Goal: Information Seeking & Learning: Learn about a topic

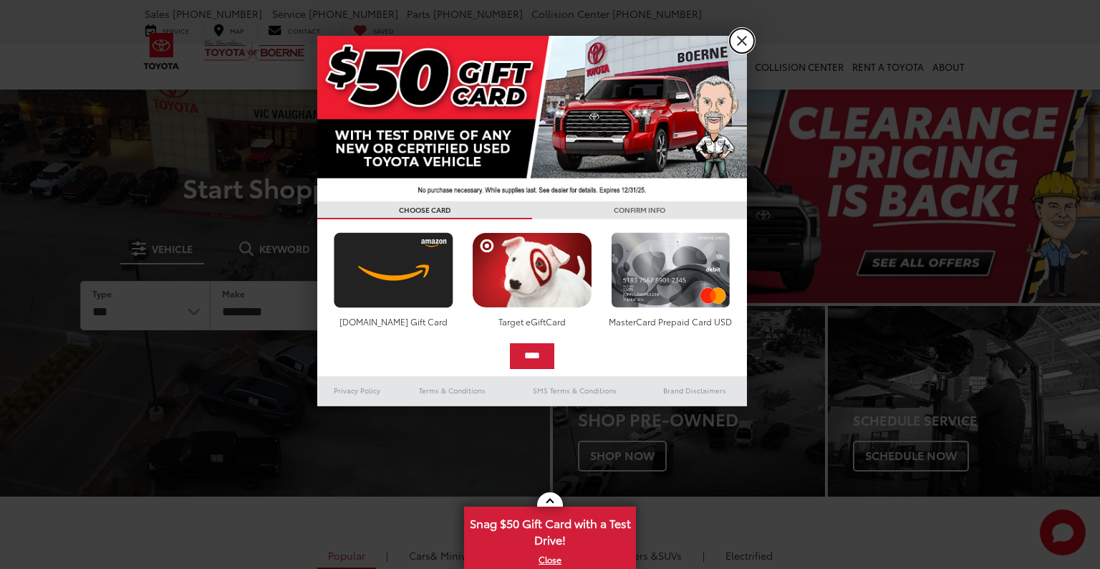
click at [736, 42] on link "X" at bounding box center [742, 41] width 24 height 24
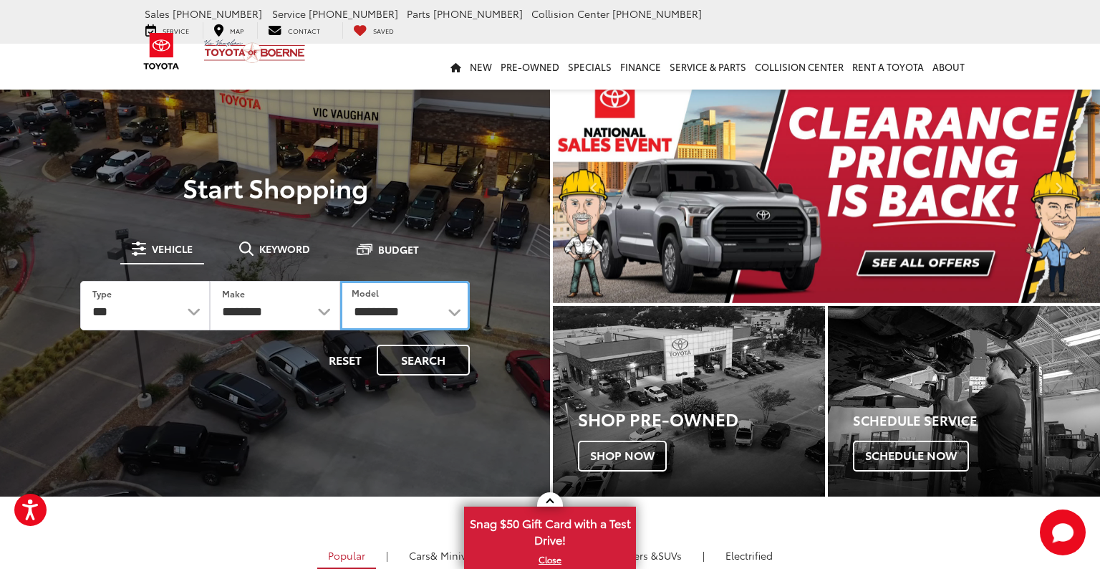
click at [373, 311] on select "**********" at bounding box center [405, 305] width 130 height 49
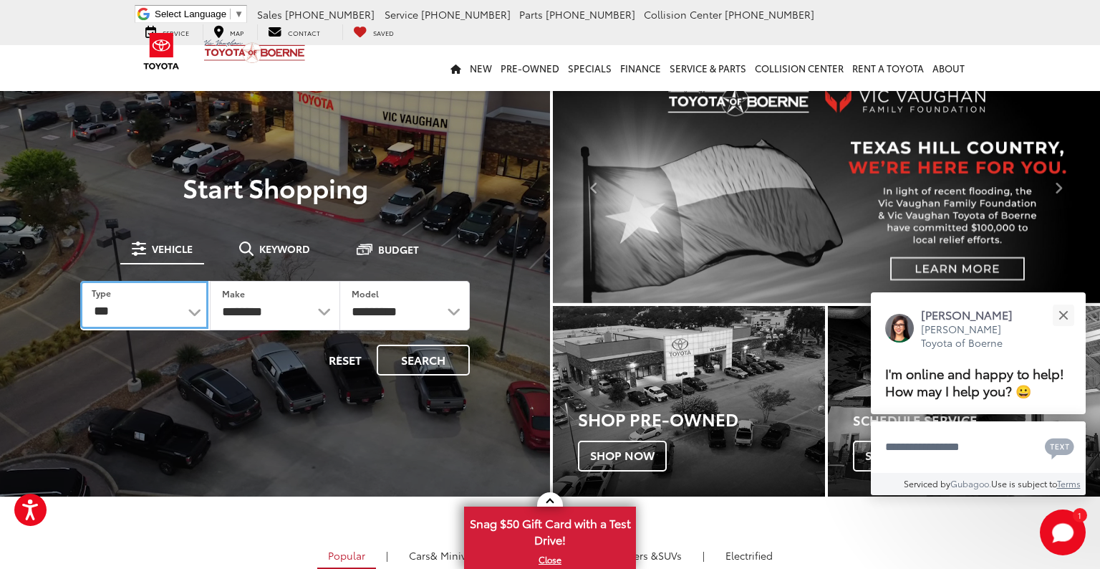
click at [185, 297] on select "*** *** **** *********" at bounding box center [144, 305] width 128 height 48
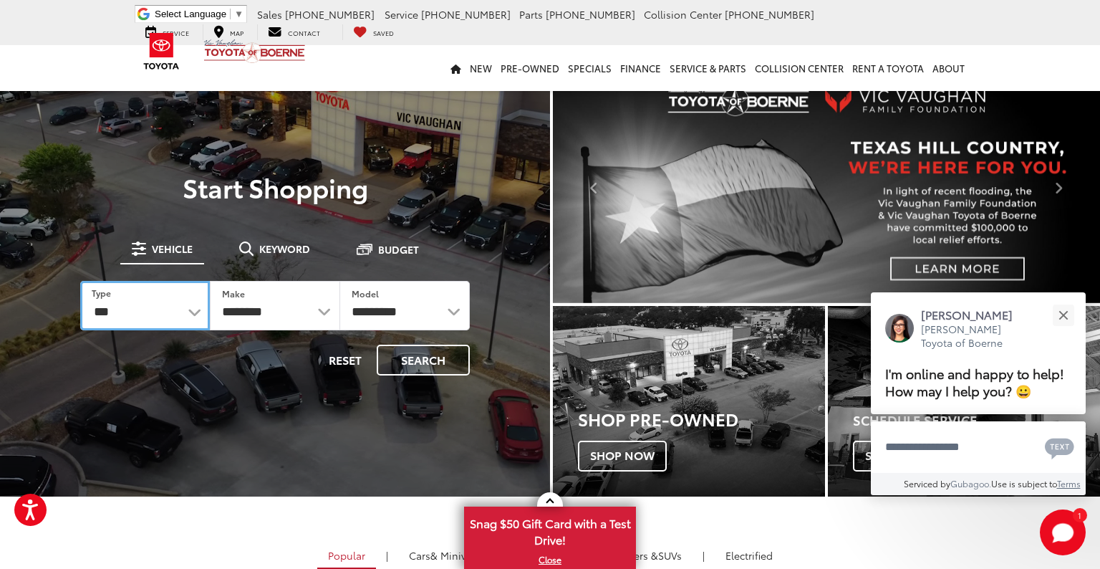
click at [80, 281] on select "*** *** **** *********" at bounding box center [145, 305] width 130 height 49
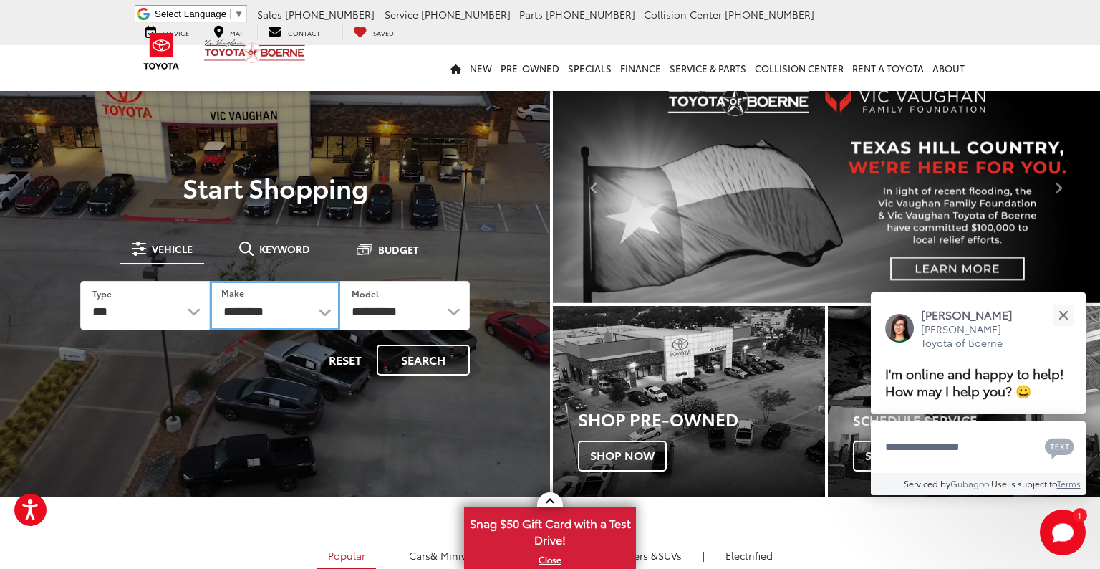
click at [268, 305] on select "**********" at bounding box center [275, 305] width 130 height 49
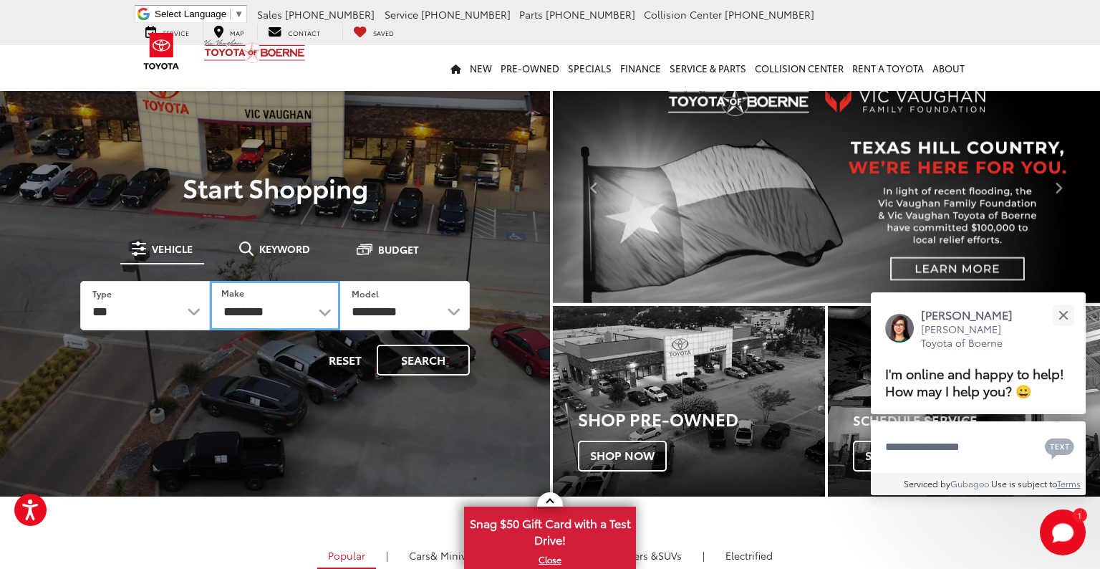
click at [292, 316] on select "**********" at bounding box center [275, 305] width 130 height 49
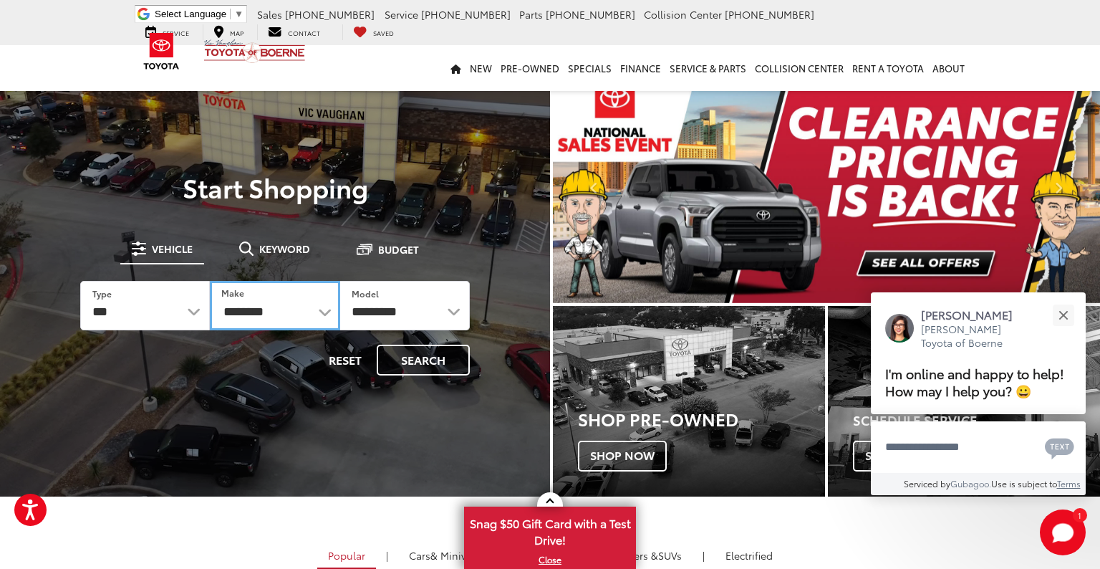
click at [327, 308] on select "**********" at bounding box center [275, 305] width 130 height 49
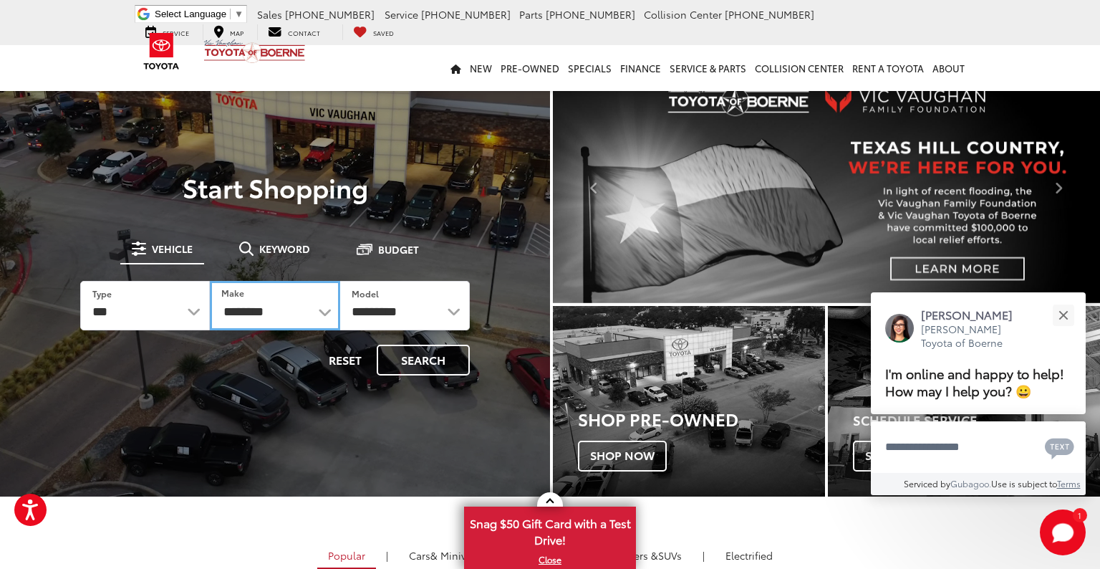
select select "******"
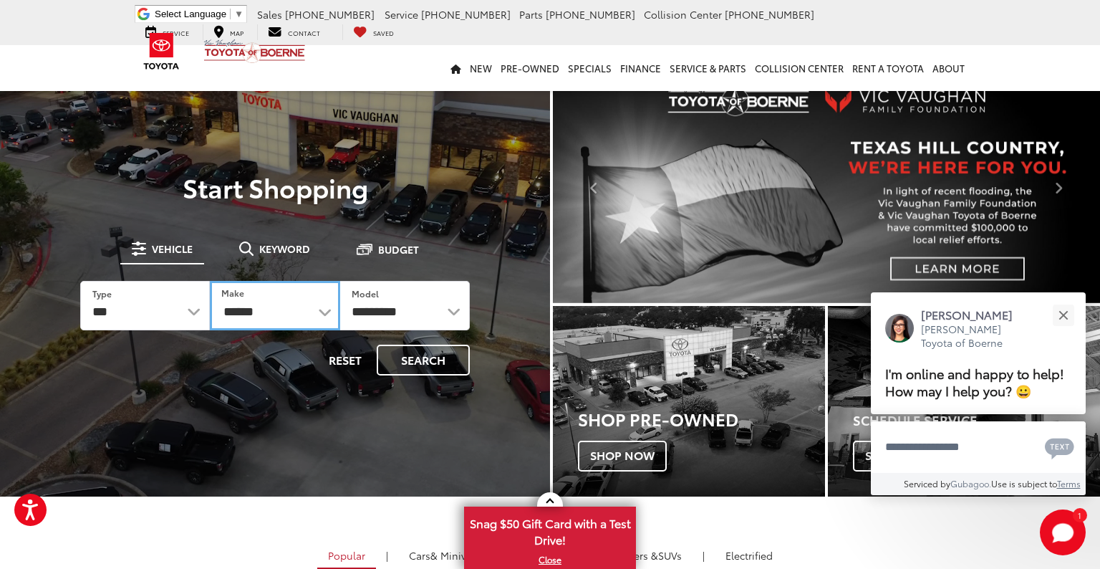
click at [210, 281] on select "**********" at bounding box center [275, 305] width 130 height 49
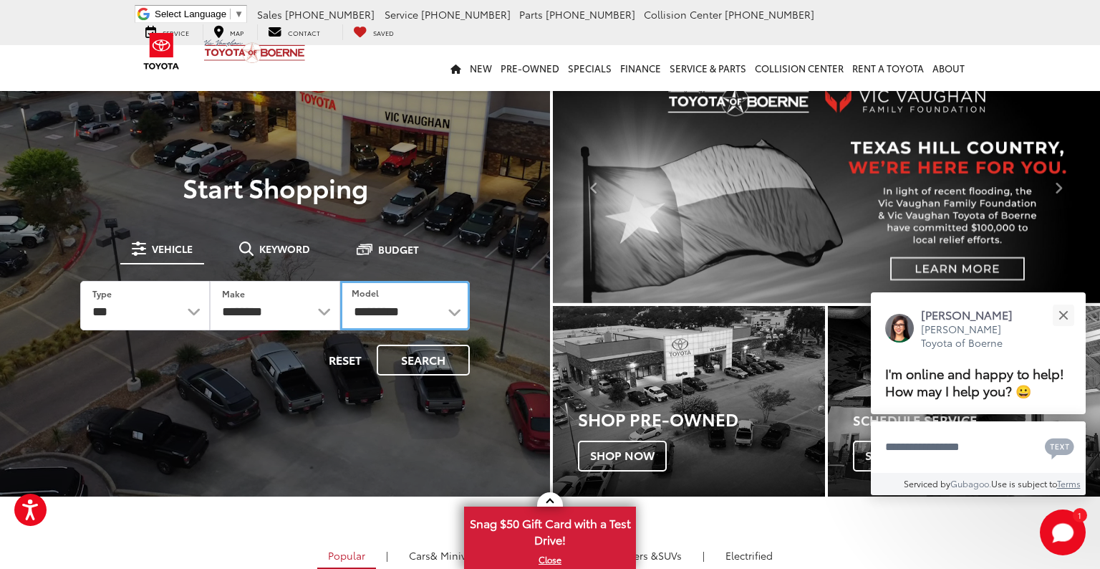
click at [402, 311] on select "**********" at bounding box center [405, 305] width 130 height 49
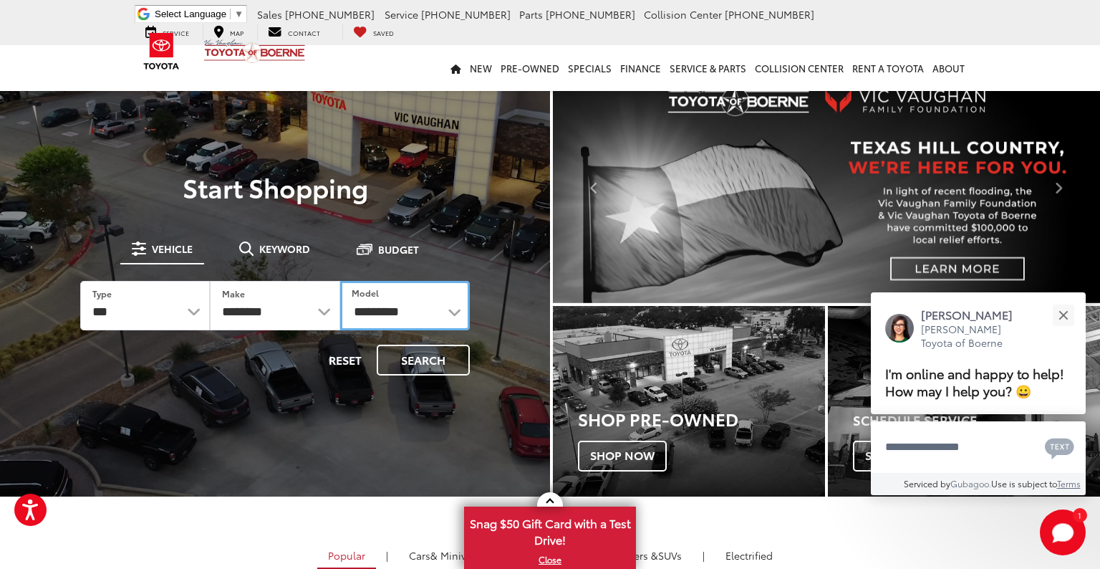
select select "****"
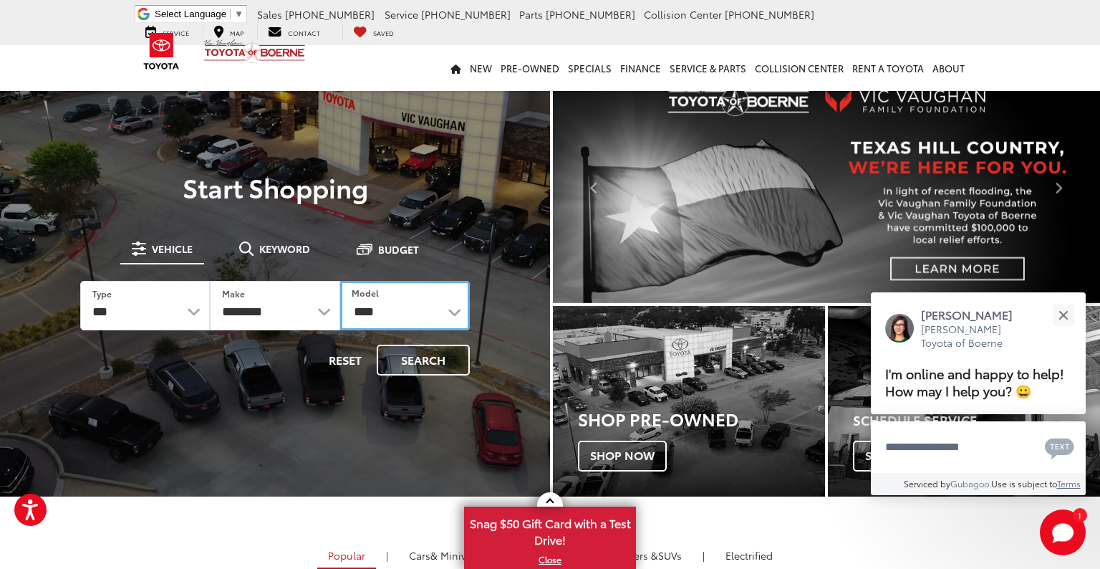
click at [340, 281] on select "**********" at bounding box center [405, 305] width 130 height 49
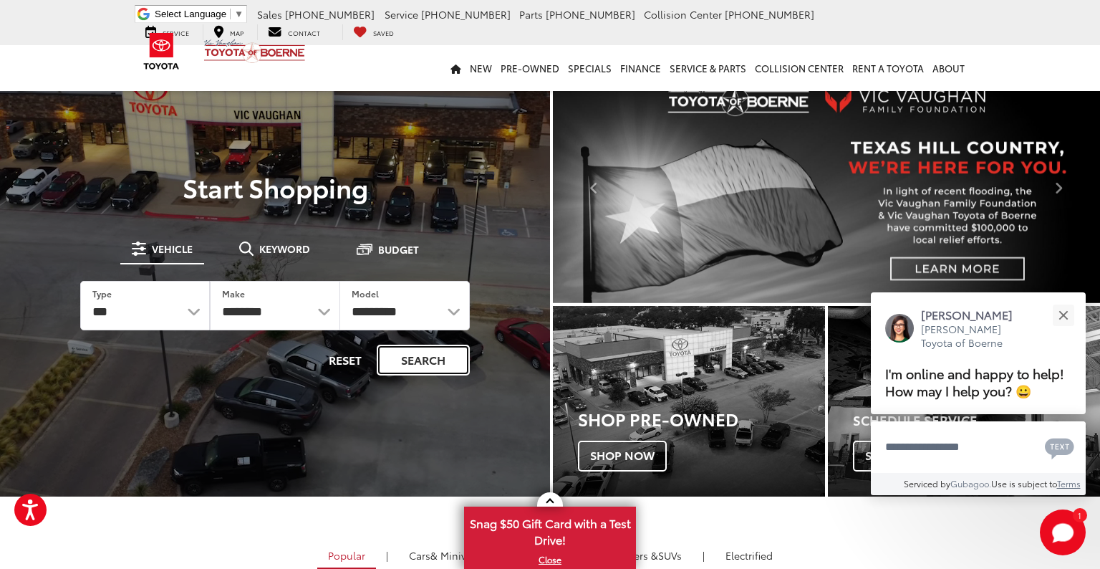
click at [437, 354] on button "Search" at bounding box center [423, 359] width 93 height 31
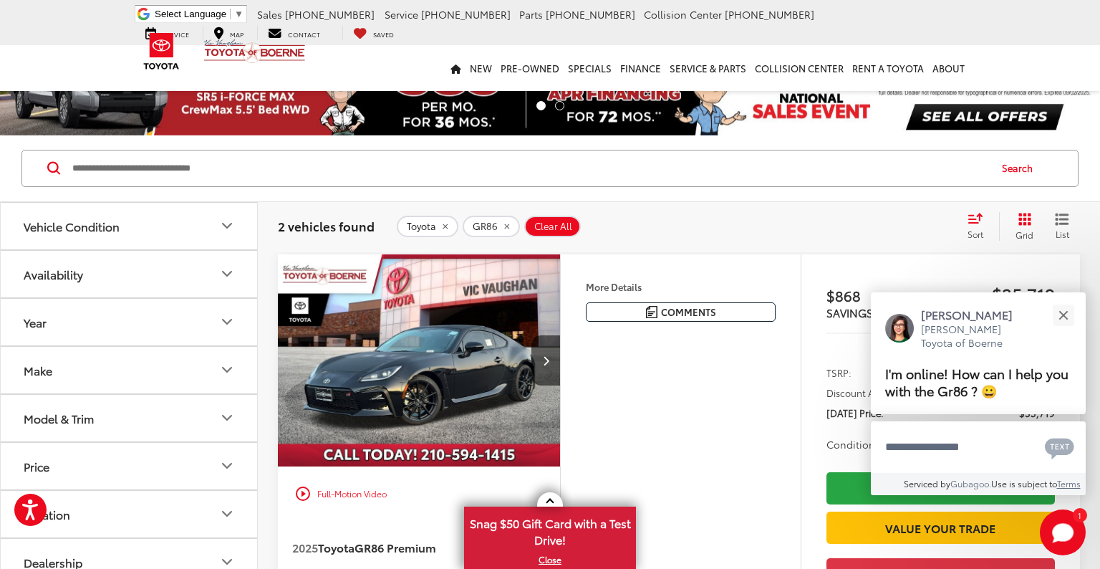
scroll to position [72, 0]
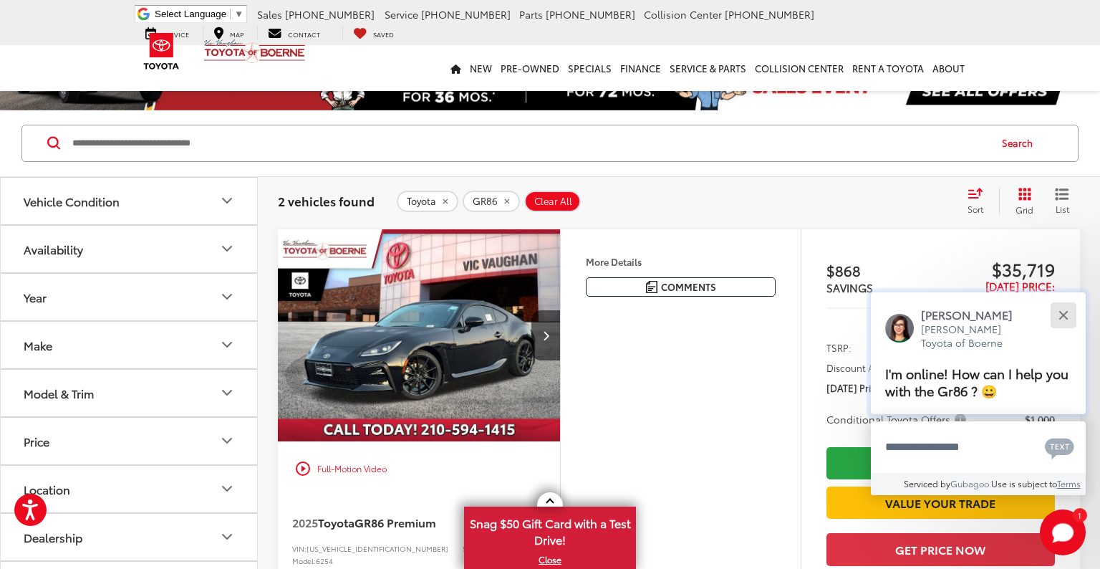
click at [1062, 311] on button "Close" at bounding box center [1063, 314] width 31 height 31
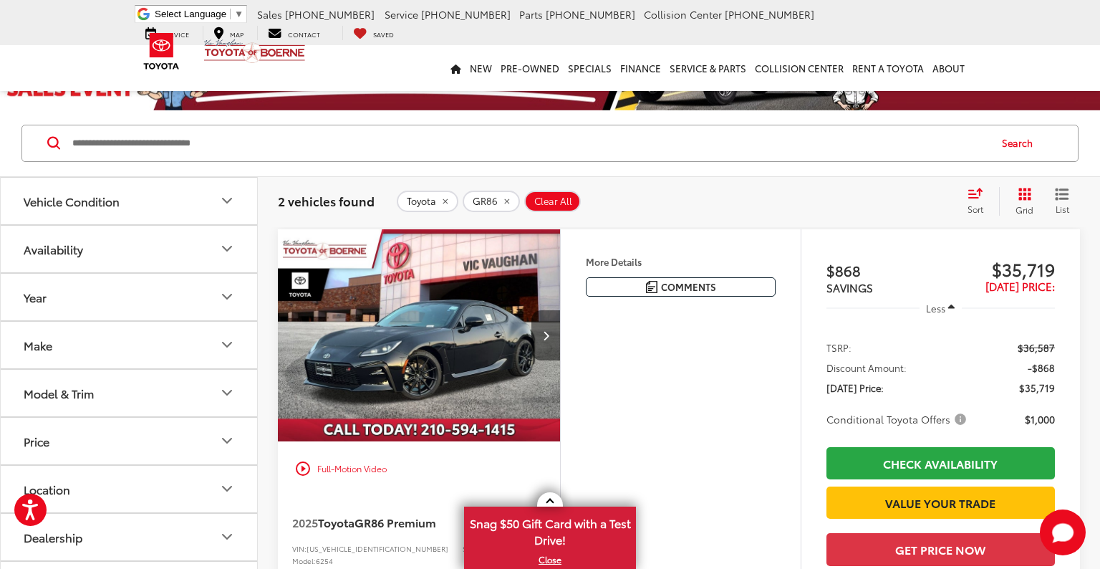
click at [541, 329] on button "Next image" at bounding box center [545, 335] width 29 height 50
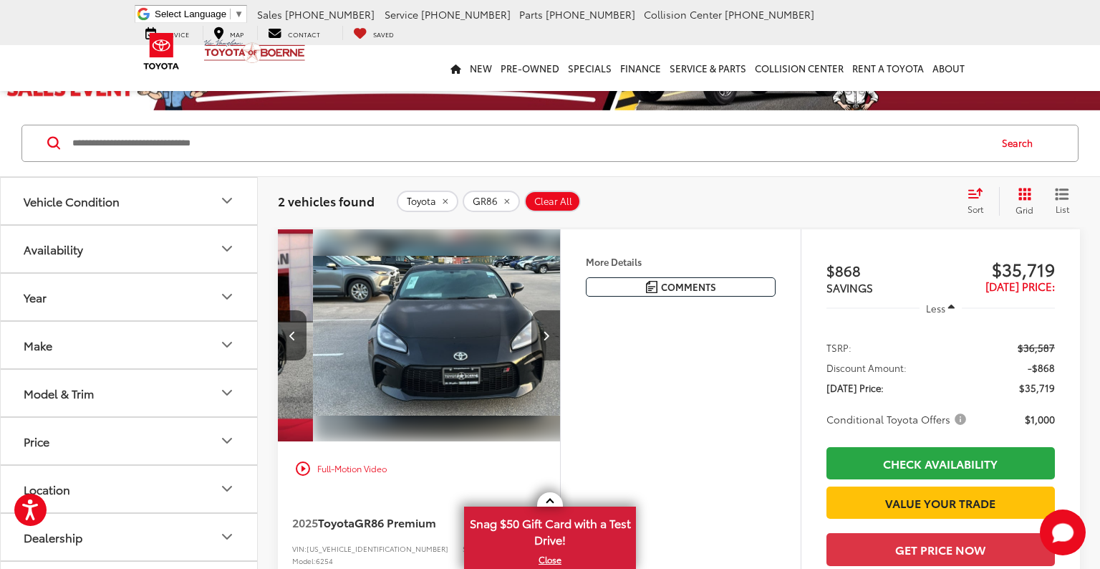
scroll to position [0, 284]
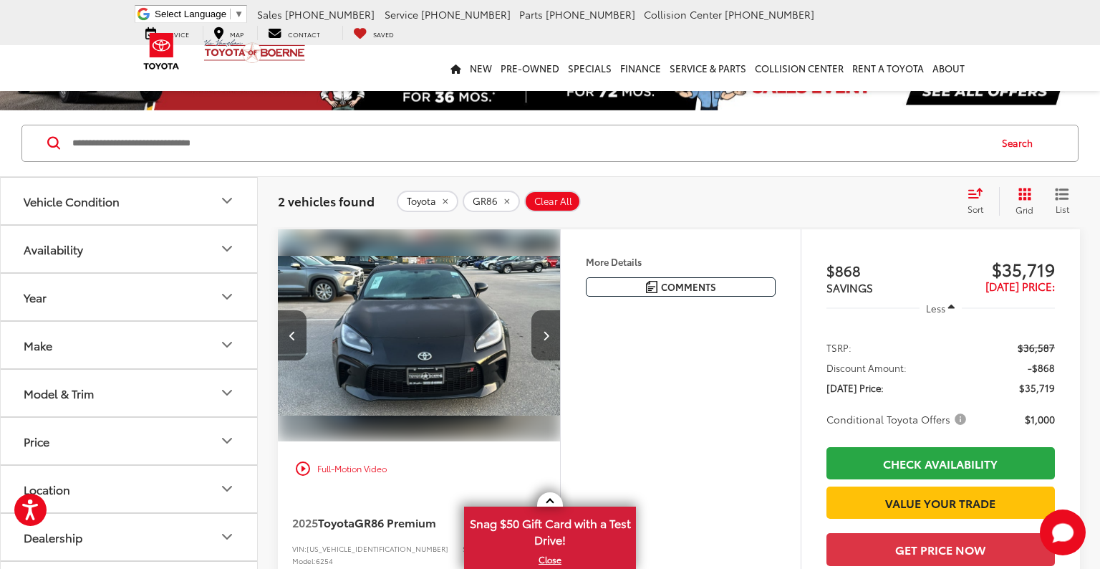
click at [545, 332] on icon "Next image" at bounding box center [546, 335] width 6 height 10
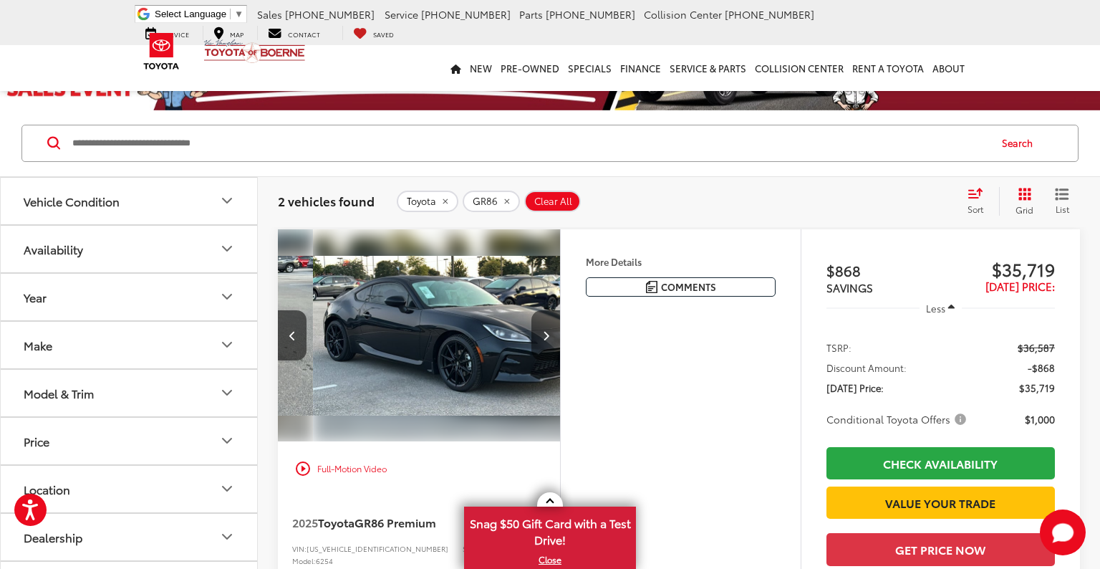
scroll to position [0, 569]
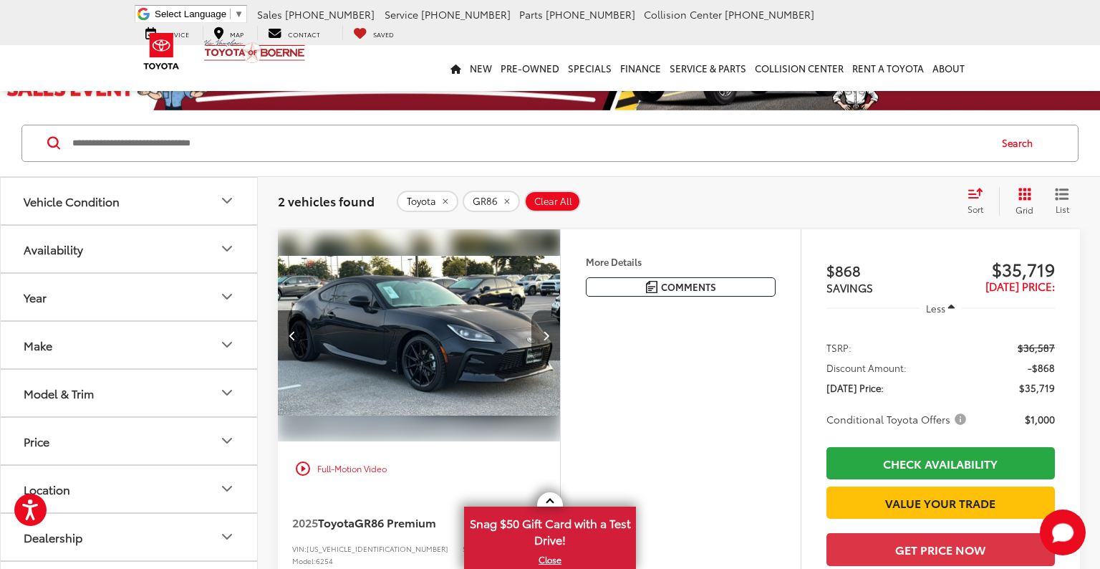
click at [545, 332] on icon "Next image" at bounding box center [546, 335] width 6 height 10
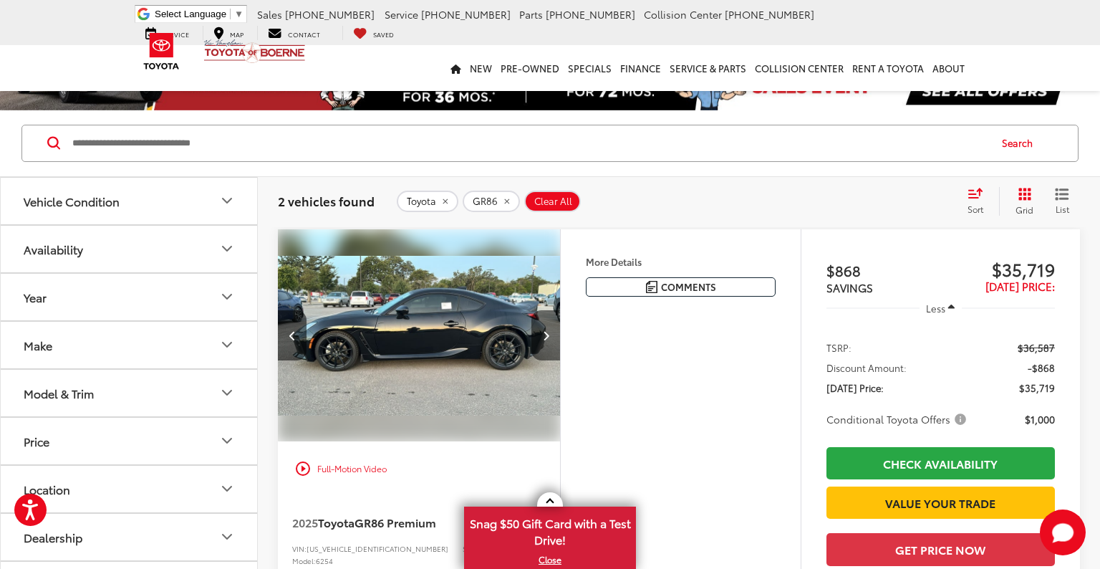
click at [545, 332] on icon "Next image" at bounding box center [546, 335] width 6 height 10
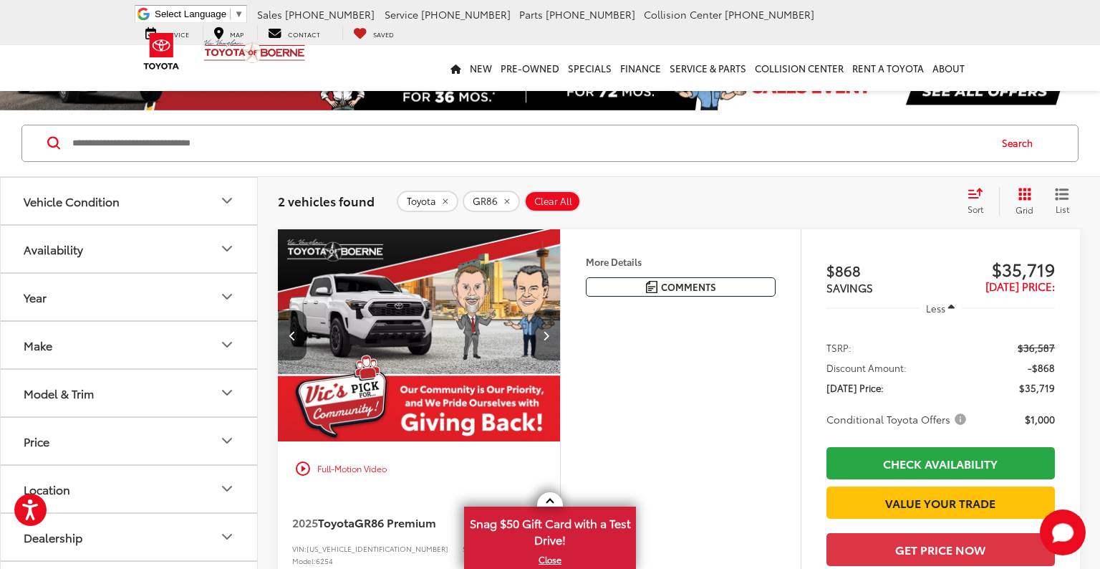
click at [545, 332] on icon "Next image" at bounding box center [546, 335] width 6 height 10
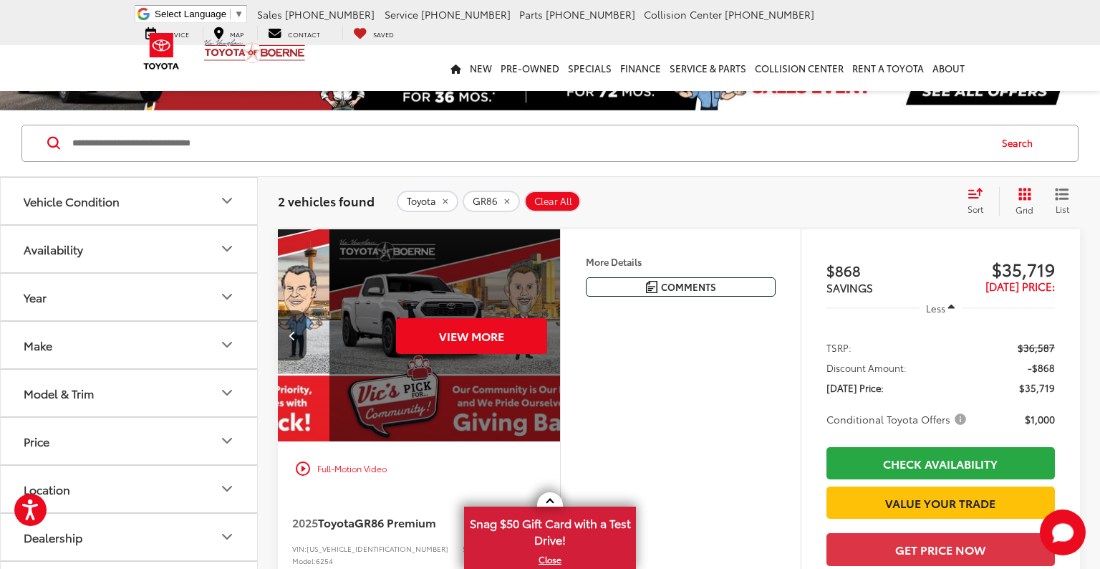
scroll to position [0, 1422]
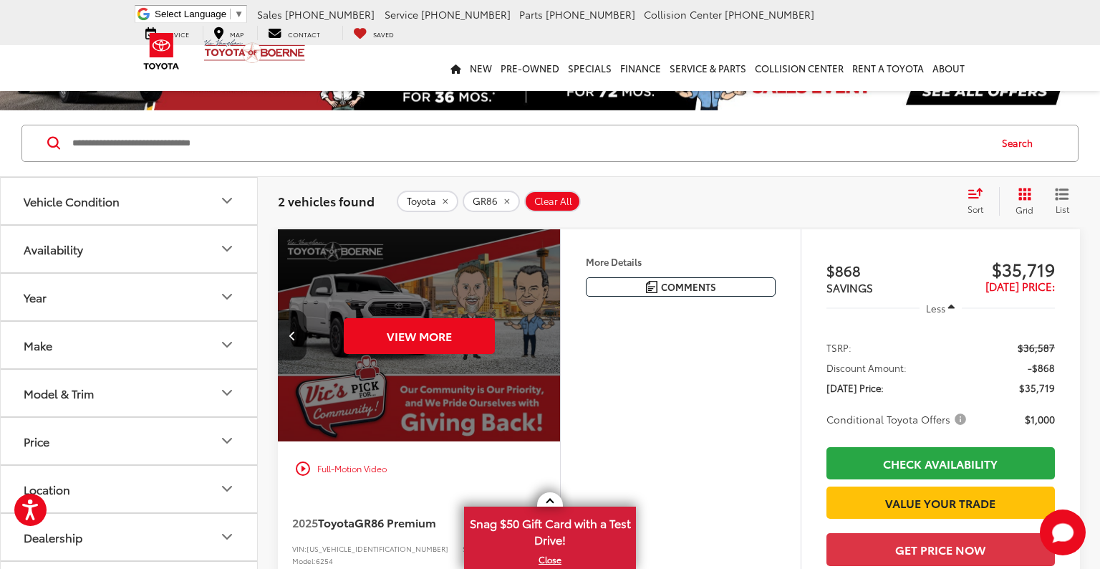
click at [545, 332] on div "View More" at bounding box center [419, 335] width 284 height 213
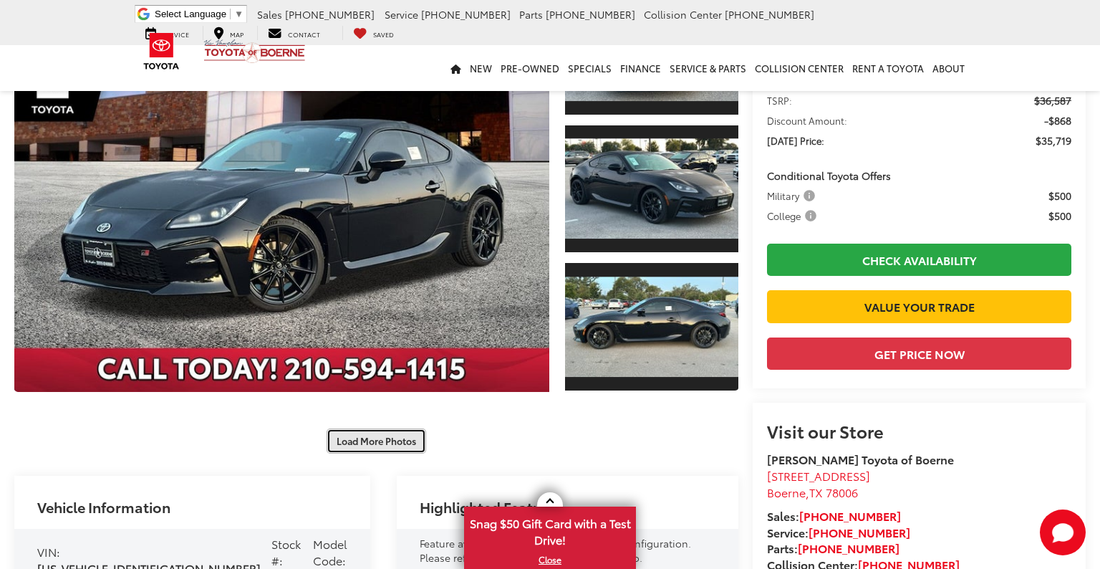
click at [411, 432] on button "Load More Photos" at bounding box center [377, 440] width 100 height 25
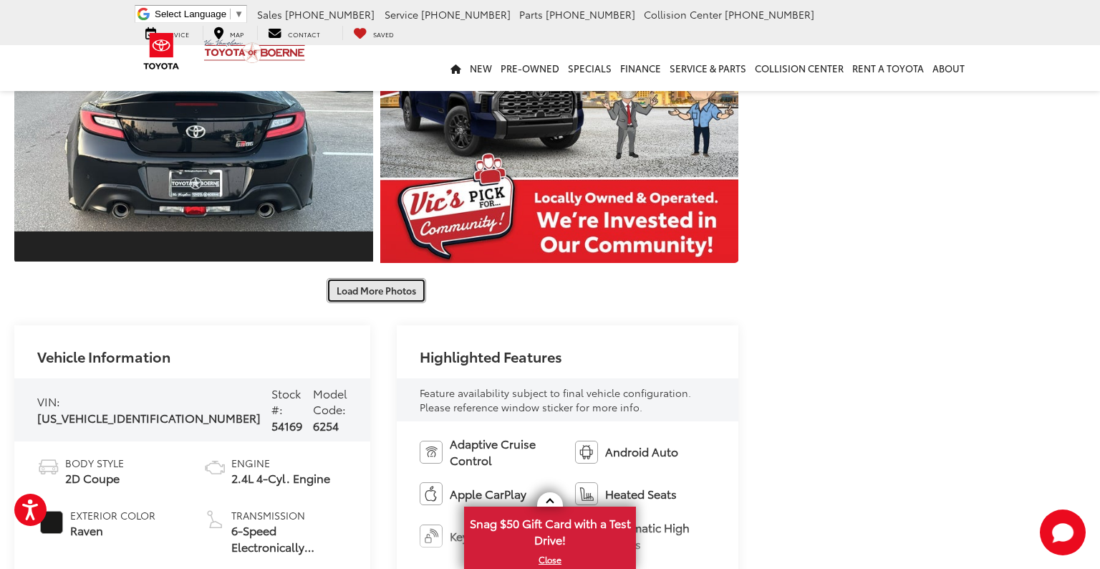
scroll to position [888, 0]
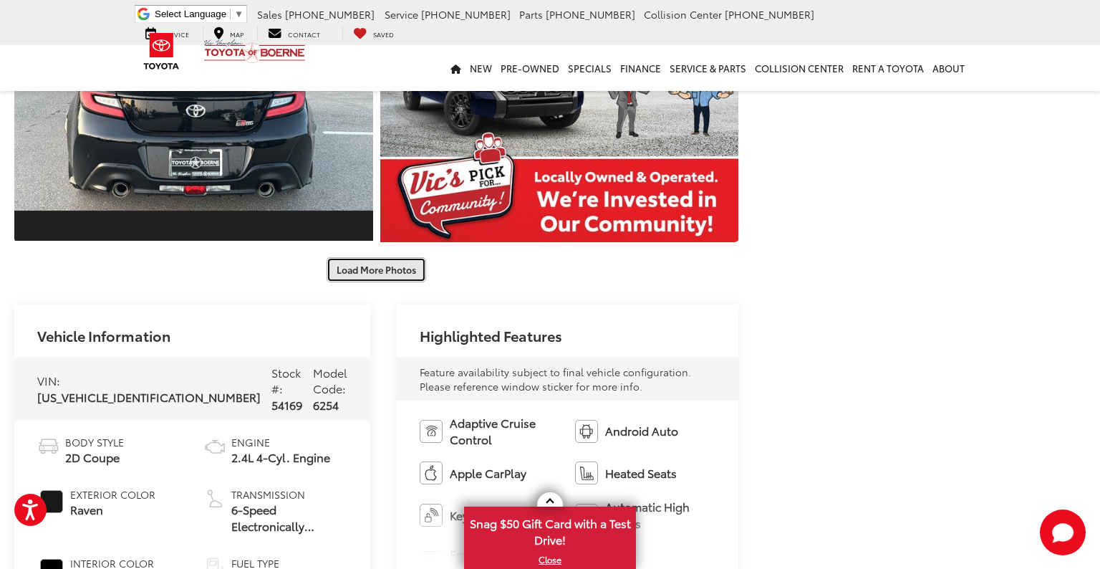
click at [417, 267] on button "Load More Photos" at bounding box center [377, 269] width 100 height 25
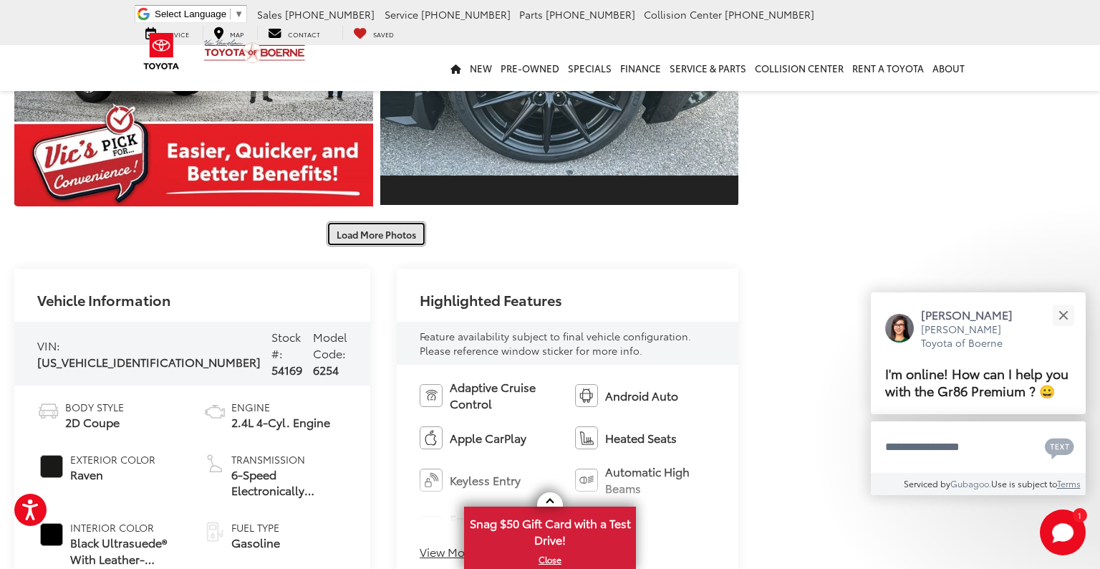
scroll to position [1533, 0]
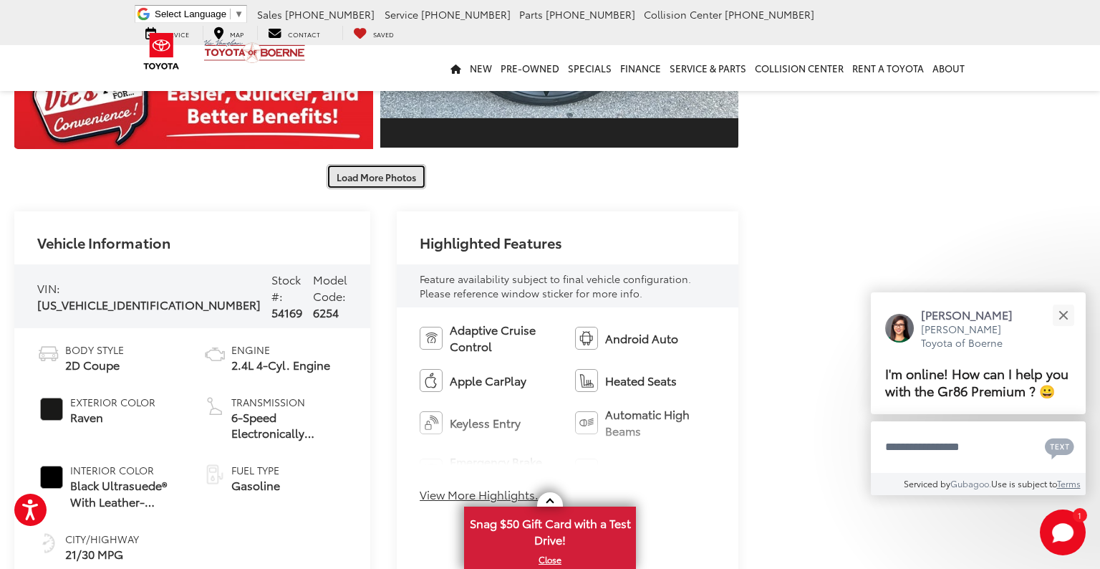
click at [408, 185] on button "Load More Photos" at bounding box center [377, 176] width 100 height 25
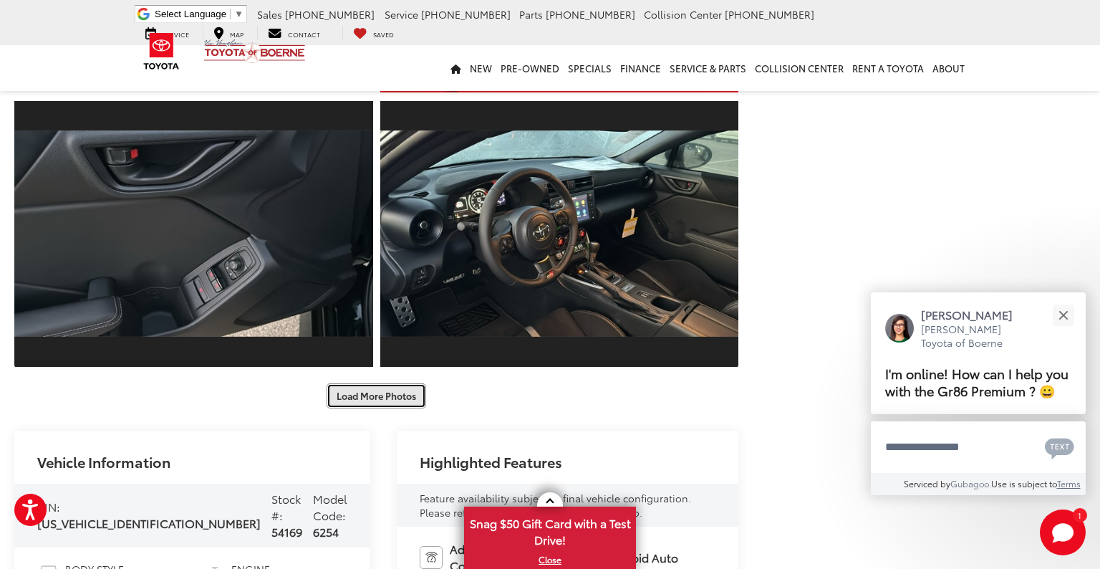
scroll to position [1891, 0]
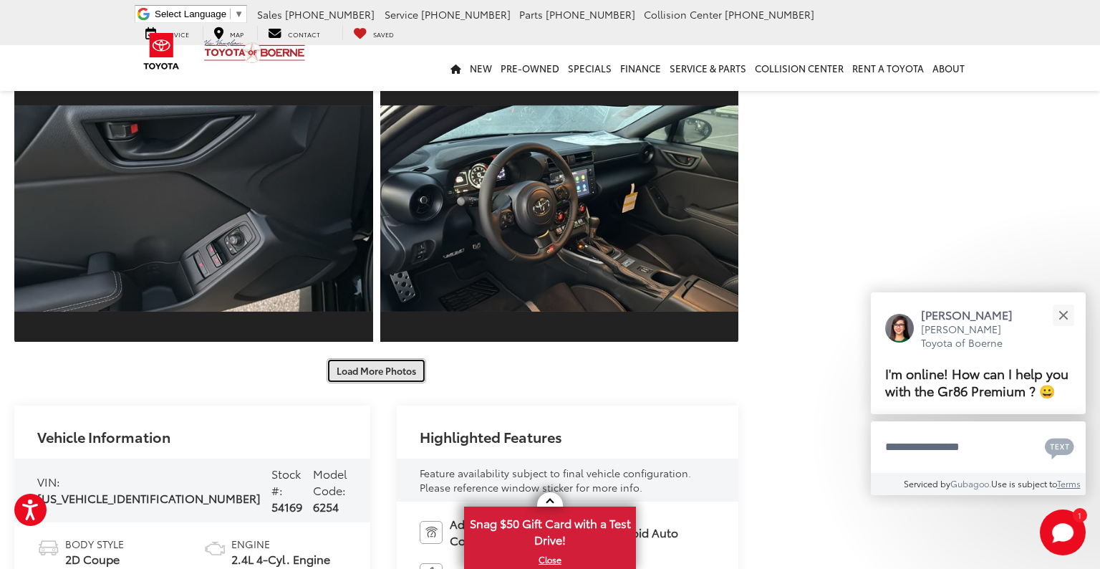
click at [377, 377] on button "Load More Photos" at bounding box center [377, 370] width 100 height 25
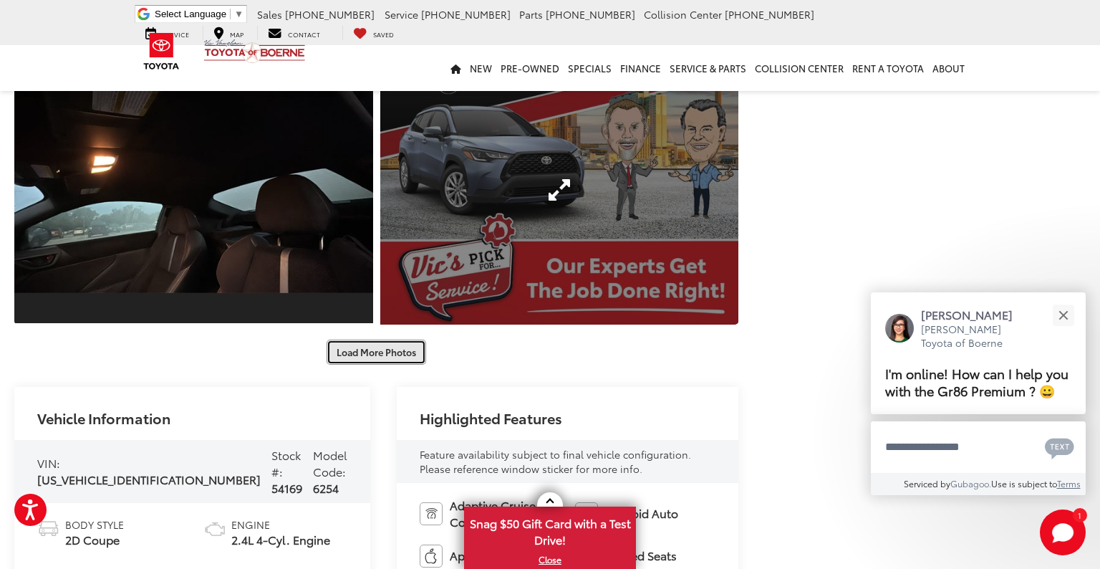
scroll to position [2464, 0]
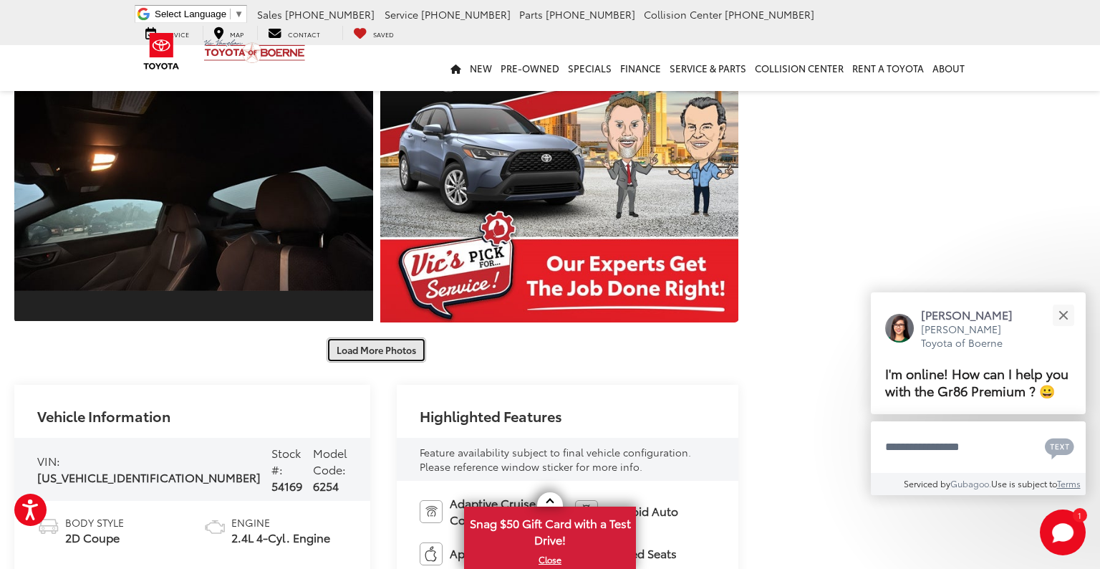
click at [378, 354] on button "Load More Photos" at bounding box center [377, 349] width 100 height 25
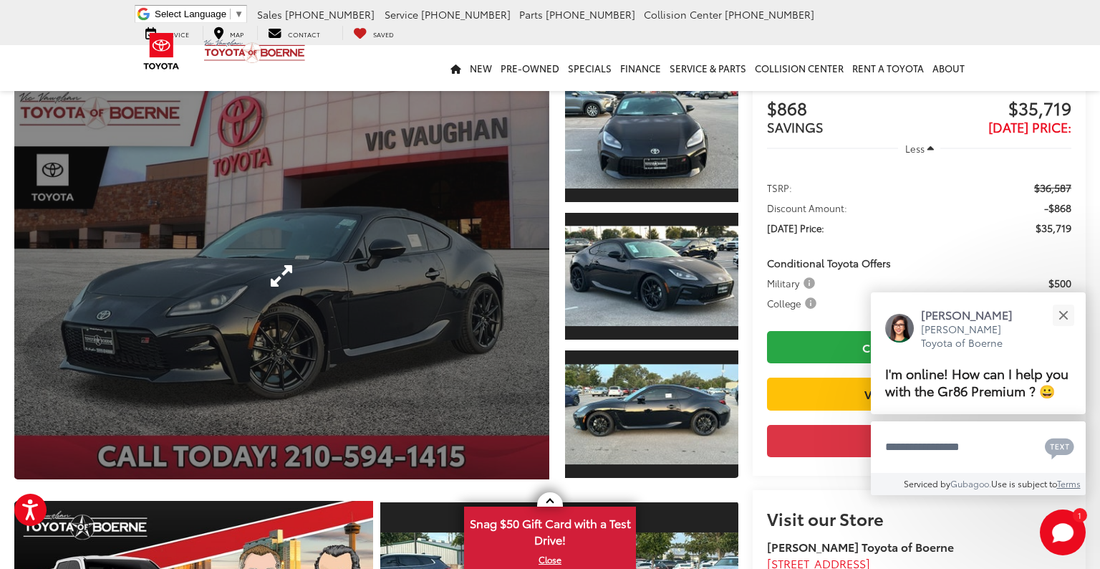
scroll to position [0, 0]
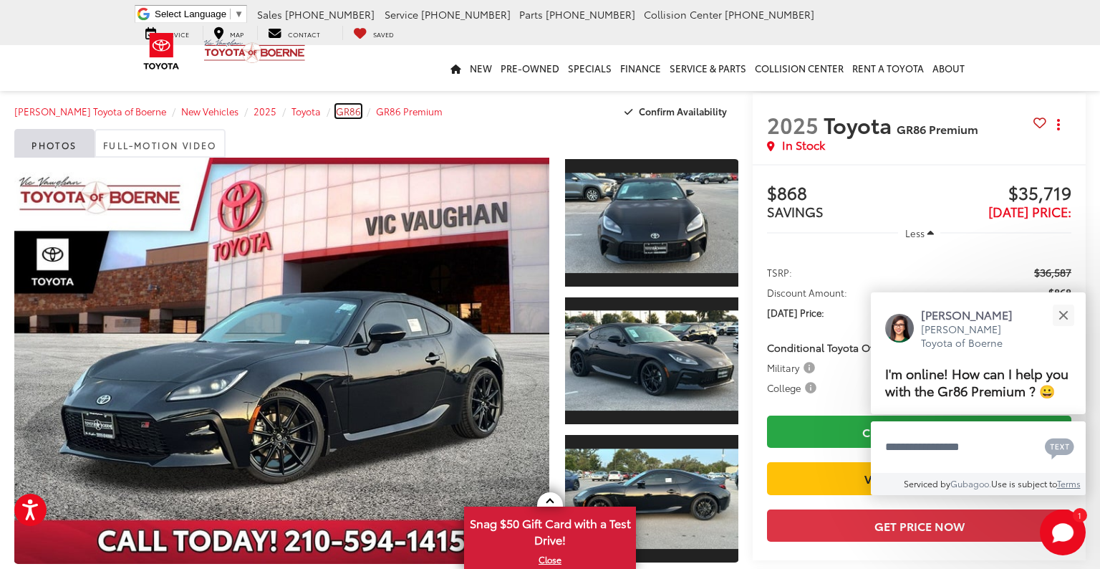
click at [337, 112] on span "GR86" at bounding box center [348, 111] width 25 height 13
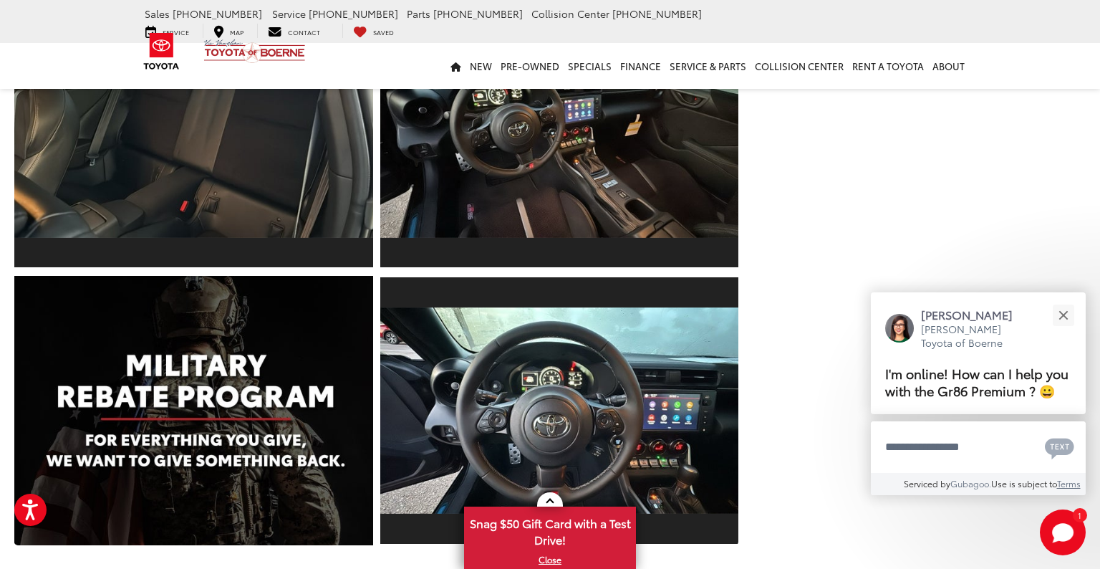
scroll to position [3295, 0]
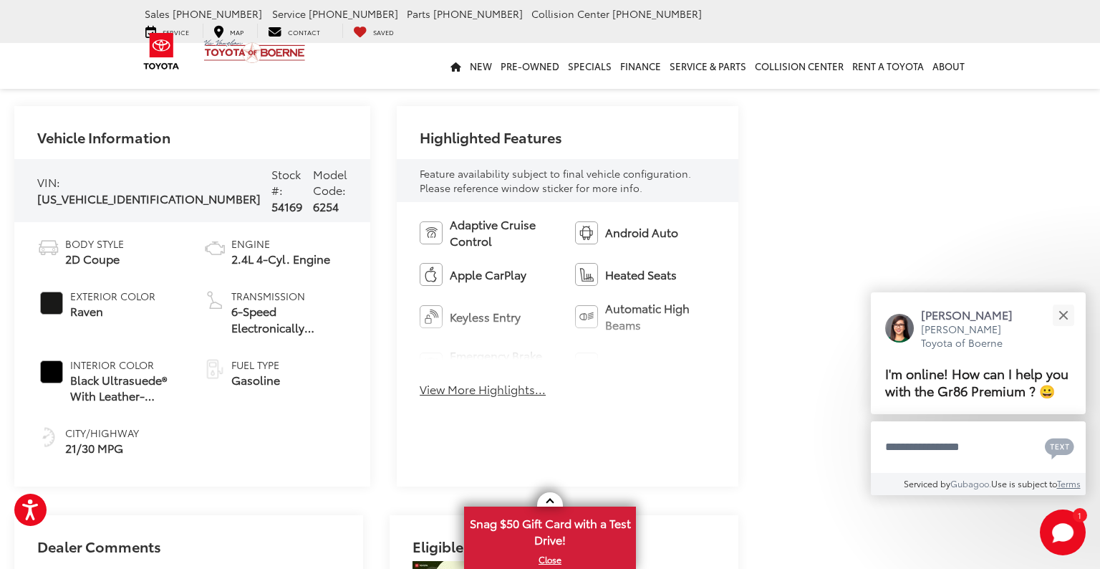
click at [249, 236] on span "Engine" at bounding box center [280, 243] width 99 height 14
click at [203, 236] on img at bounding box center [214, 247] width 23 height 23
click at [450, 390] on button "View More Highlights..." at bounding box center [483, 389] width 126 height 16
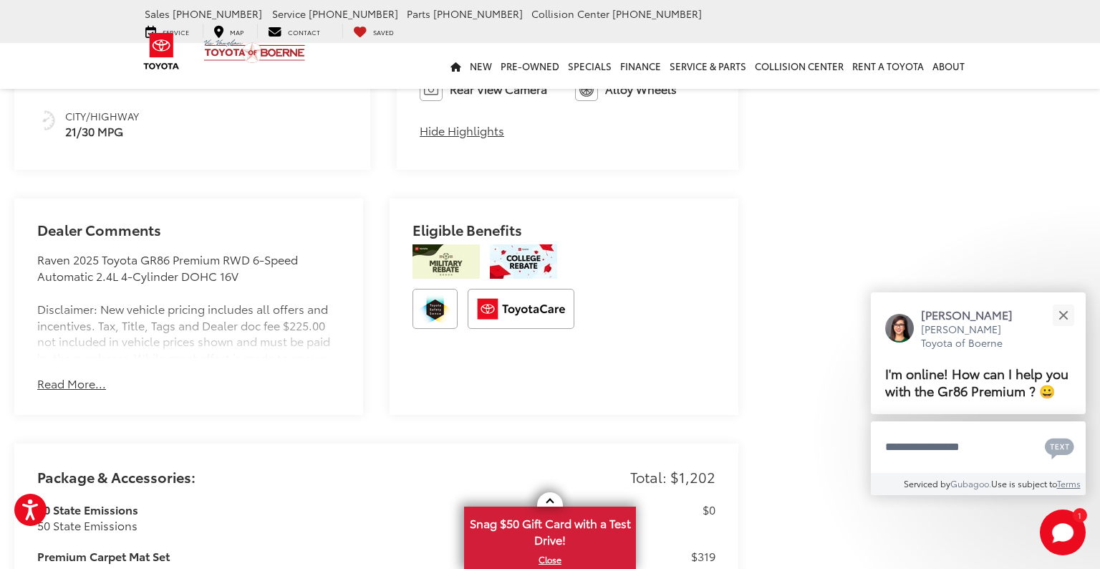
scroll to position [3653, 0]
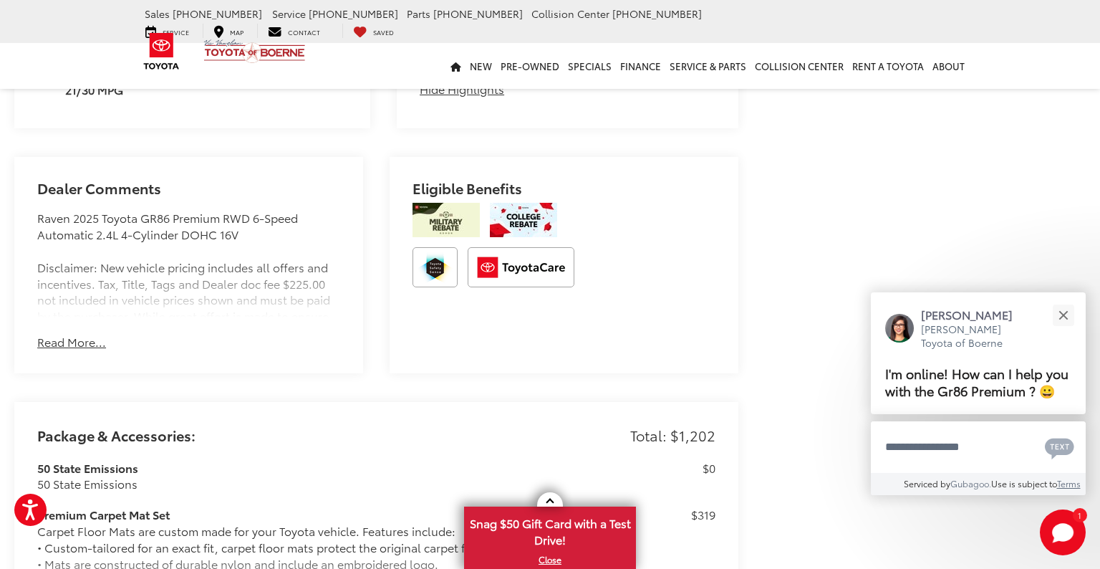
click at [62, 334] on button "Read More..." at bounding box center [71, 342] width 69 height 16
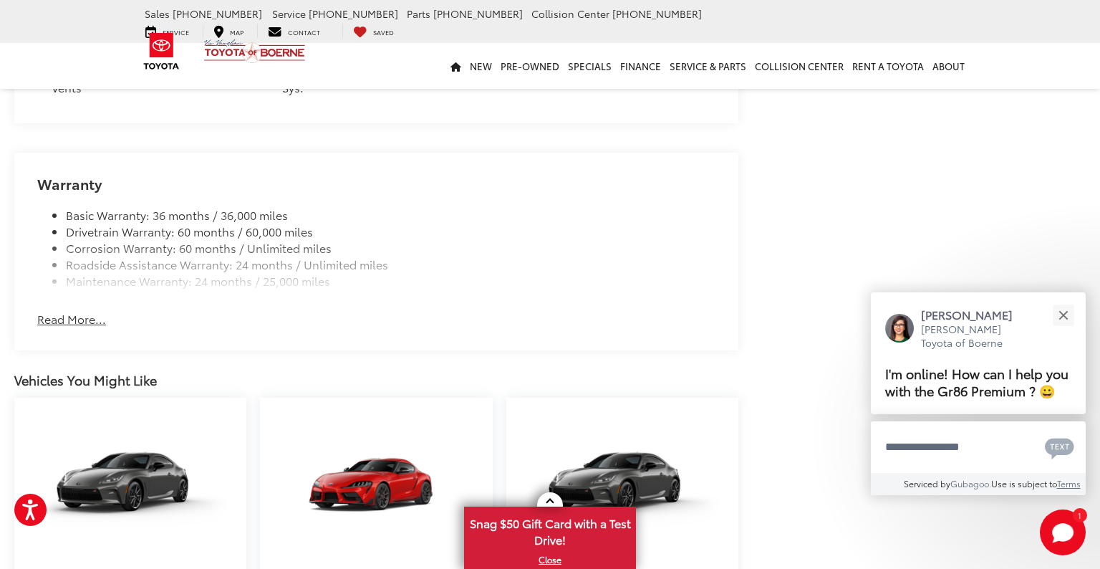
scroll to position [4512, 0]
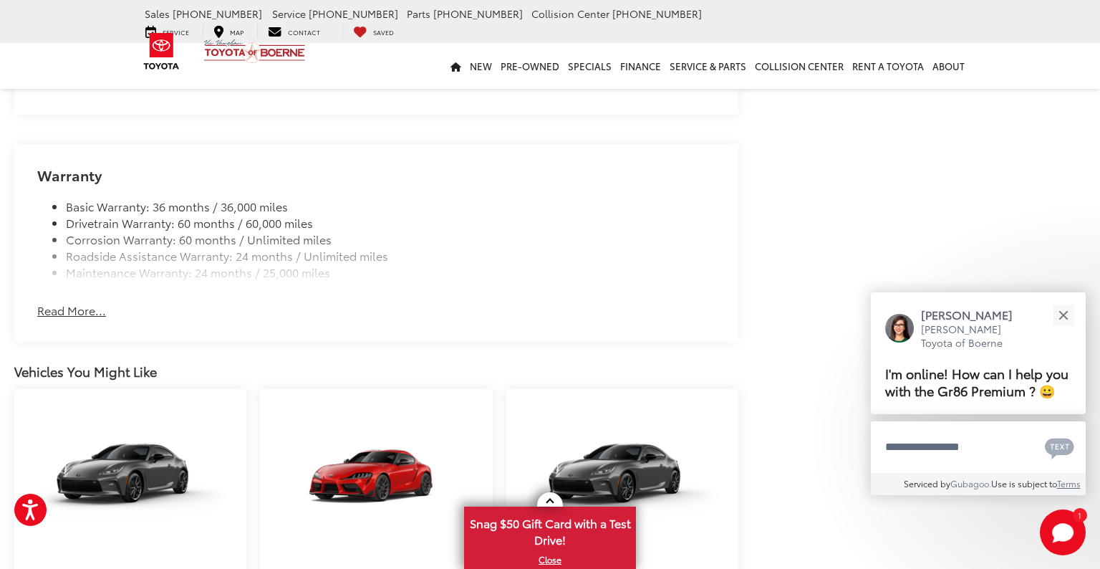
click at [71, 302] on button "Read More..." at bounding box center [71, 310] width 69 height 16
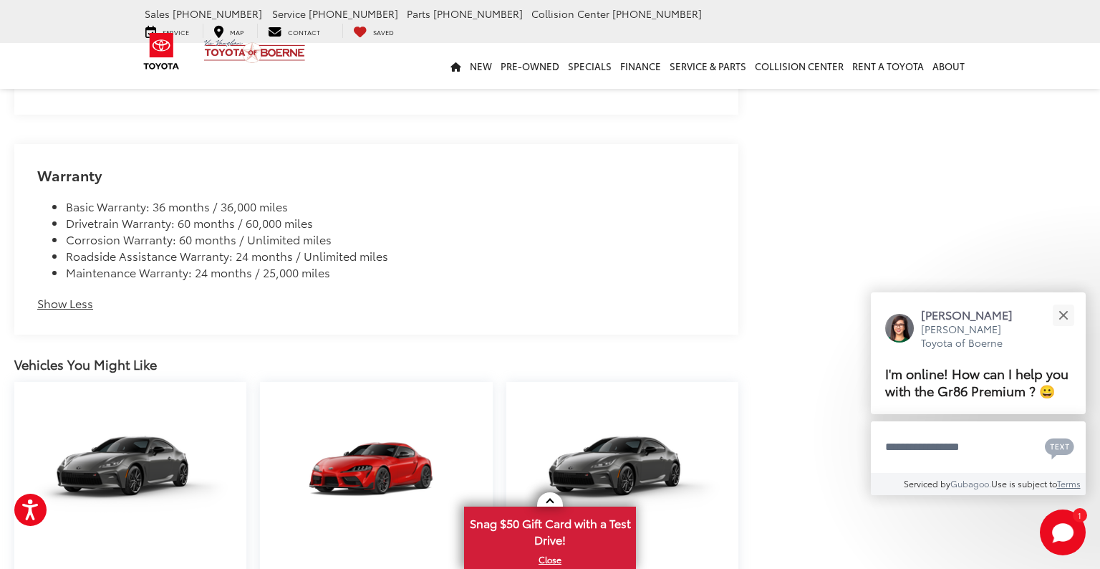
scroll to position [4226, 0]
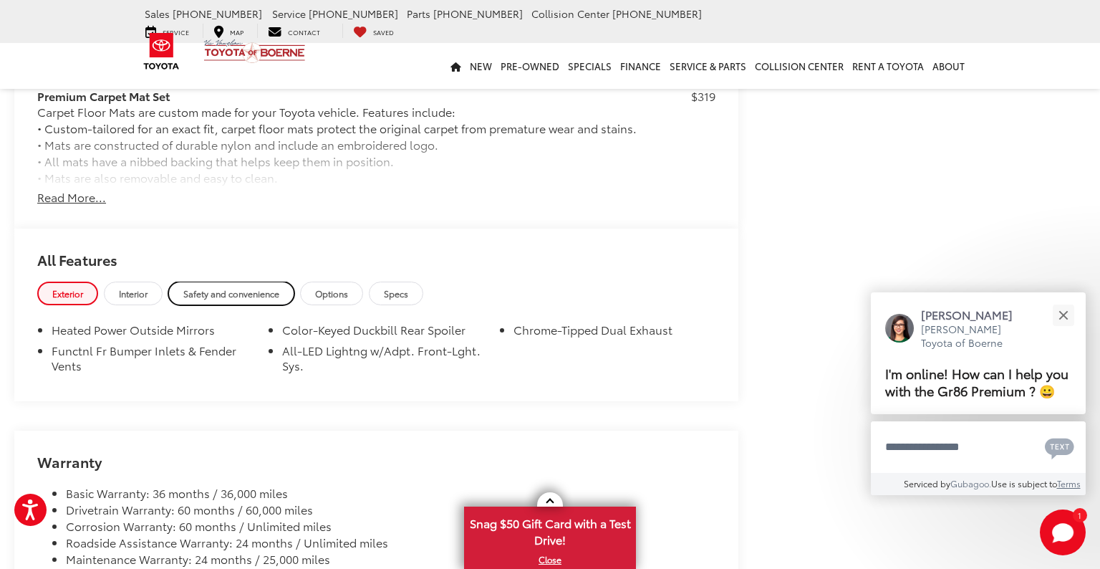
click at [212, 291] on span "Safety and convenience" at bounding box center [231, 293] width 96 height 12
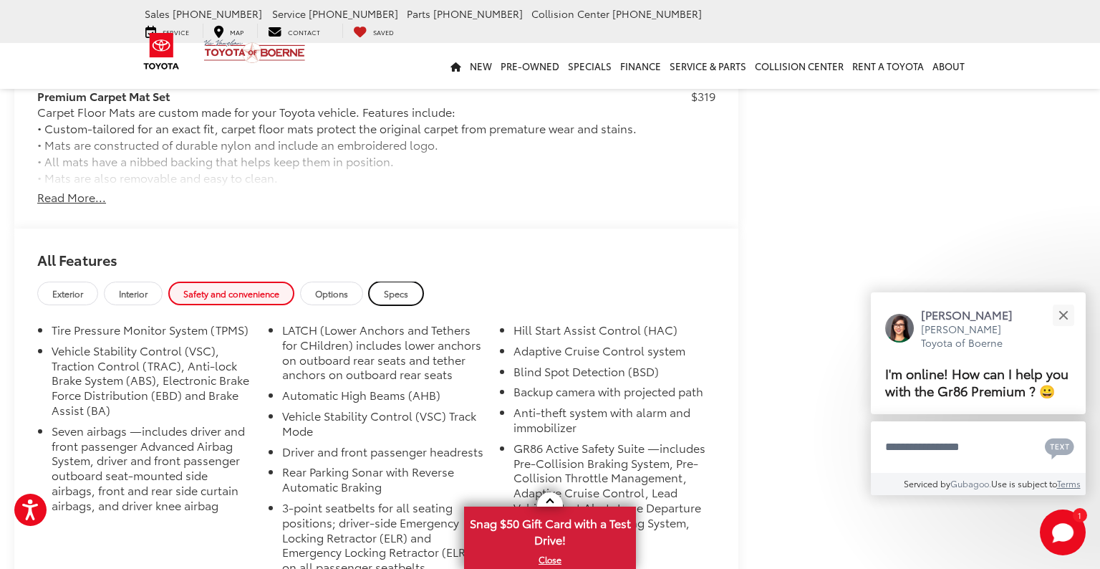
click at [380, 289] on link "Specs" at bounding box center [396, 293] width 54 height 24
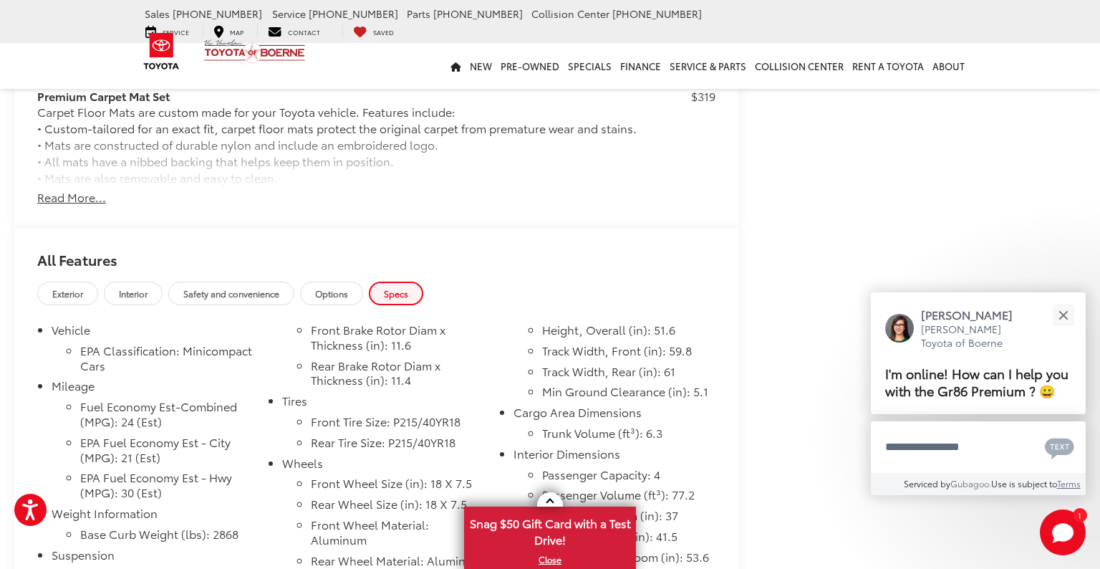
click at [337, 259] on h2 "All Features" at bounding box center [376, 254] width 724 height 53
click at [337, 281] on link "Options" at bounding box center [331, 293] width 63 height 24
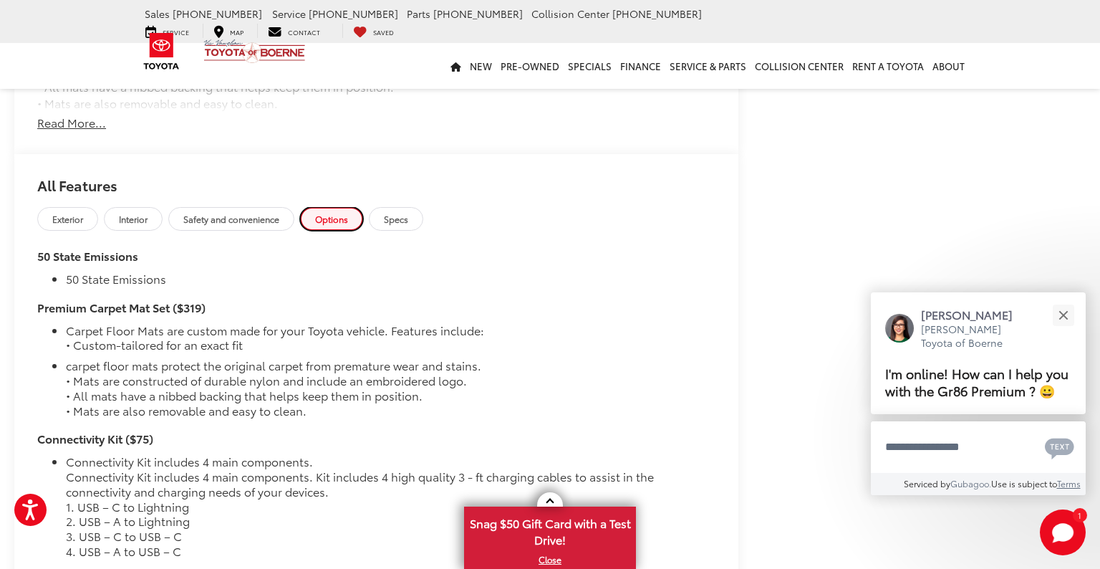
scroll to position [4297, 0]
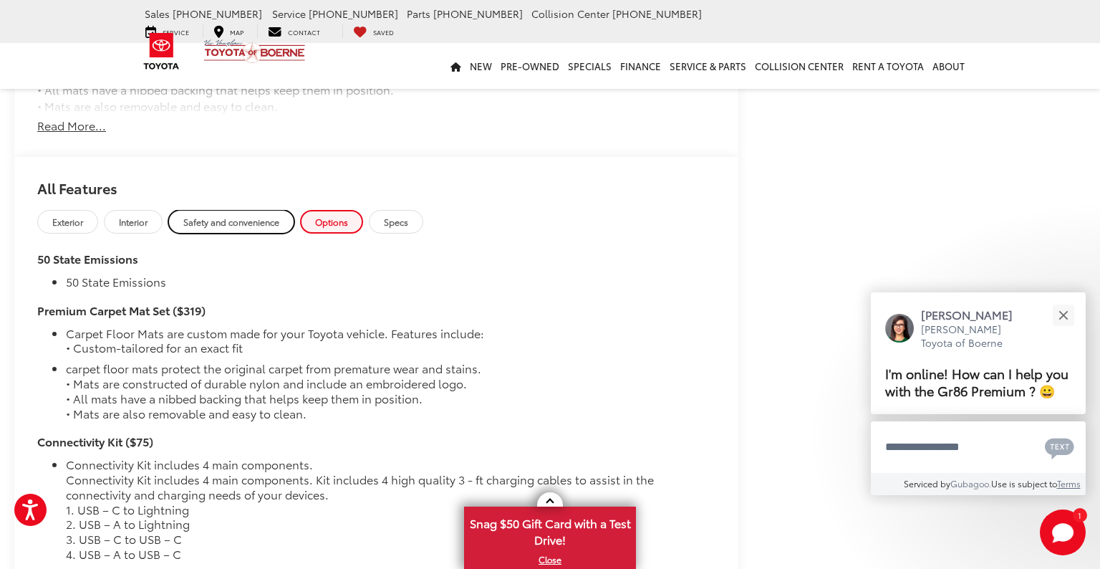
click at [233, 221] on link "Safety and convenience" at bounding box center [231, 222] width 126 height 24
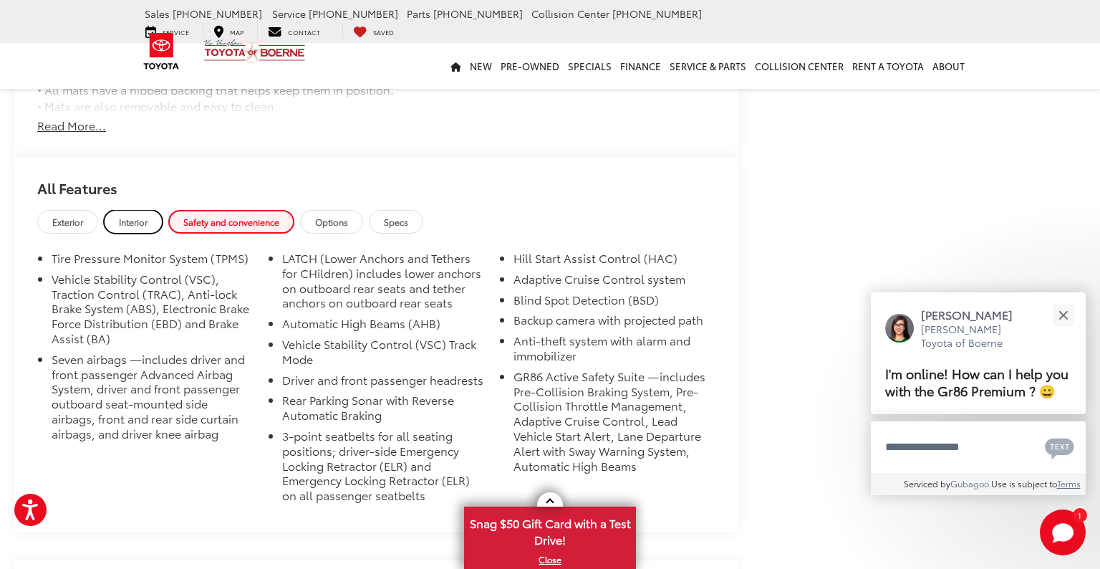
click at [144, 216] on span "Interior" at bounding box center [133, 222] width 29 height 12
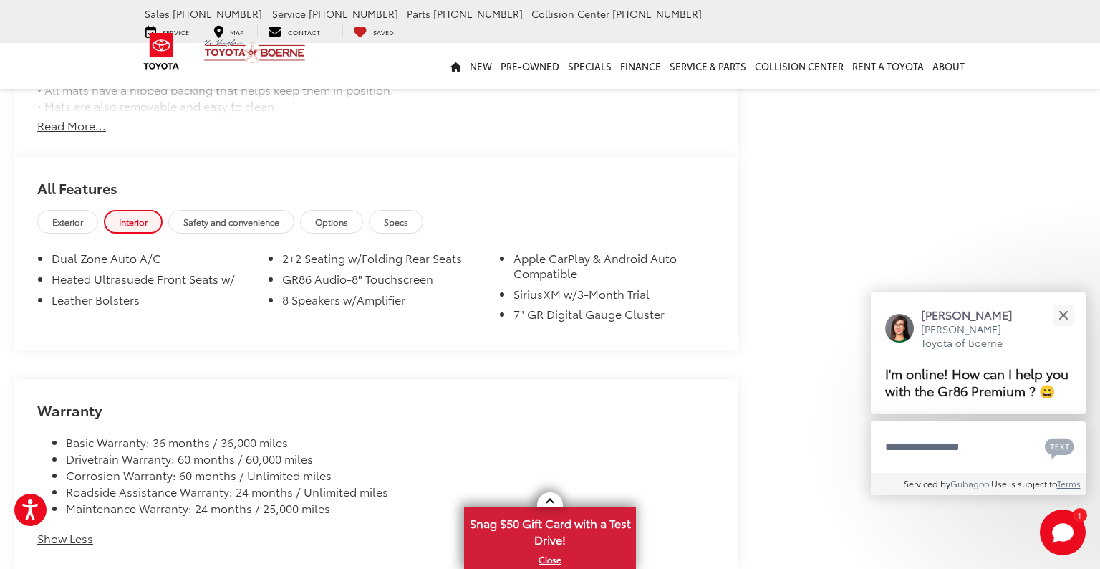
click at [100, 212] on div "Exterior Interior Safety and convenience Options Specs" at bounding box center [376, 223] width 724 height 27
click at [83, 216] on span "Exterior" at bounding box center [67, 222] width 31 height 12
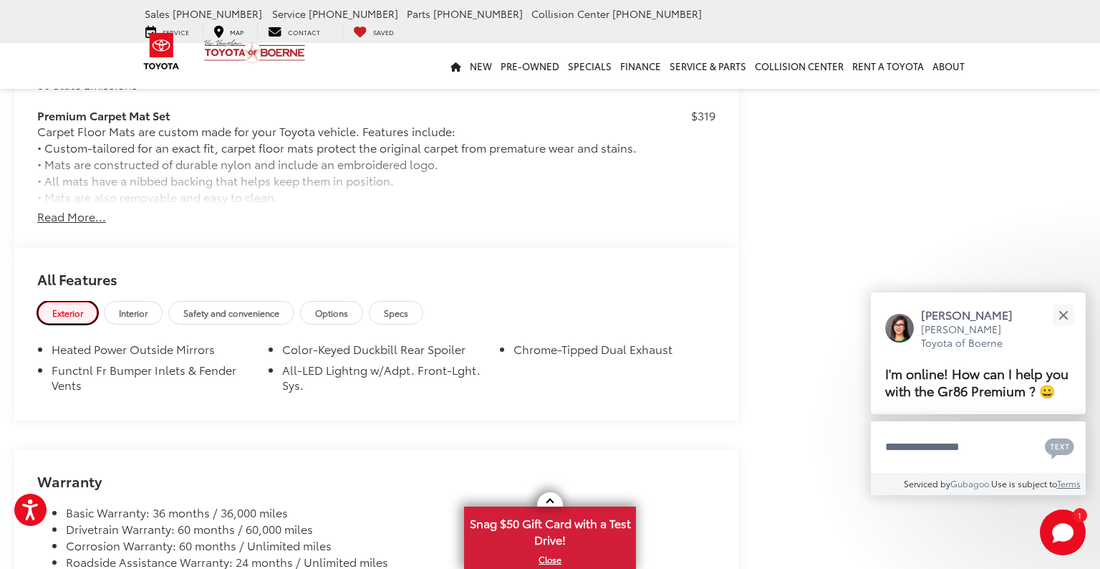
scroll to position [3939, 0]
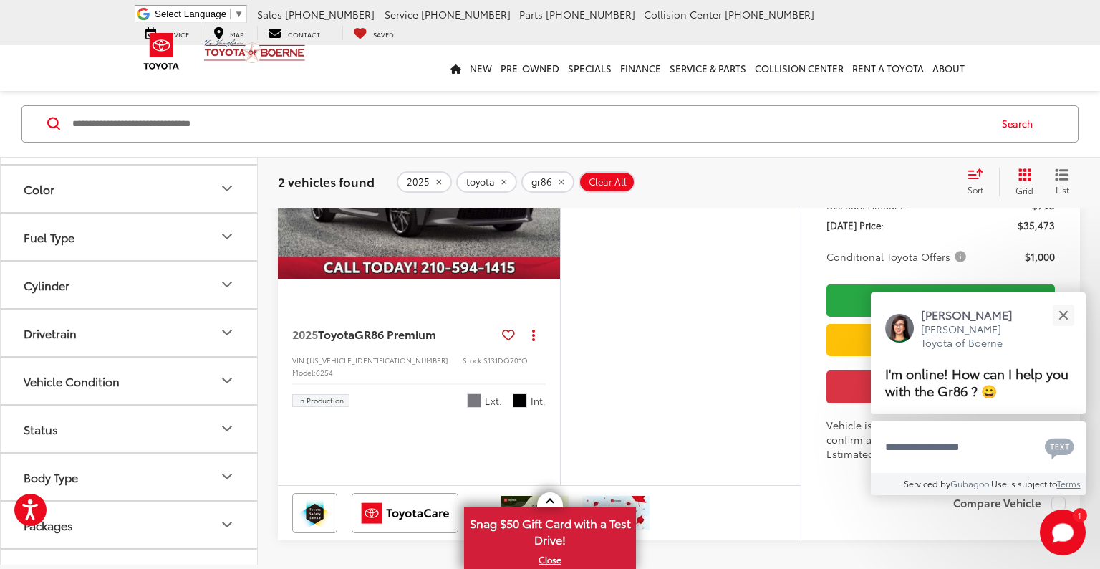
scroll to position [645, 0]
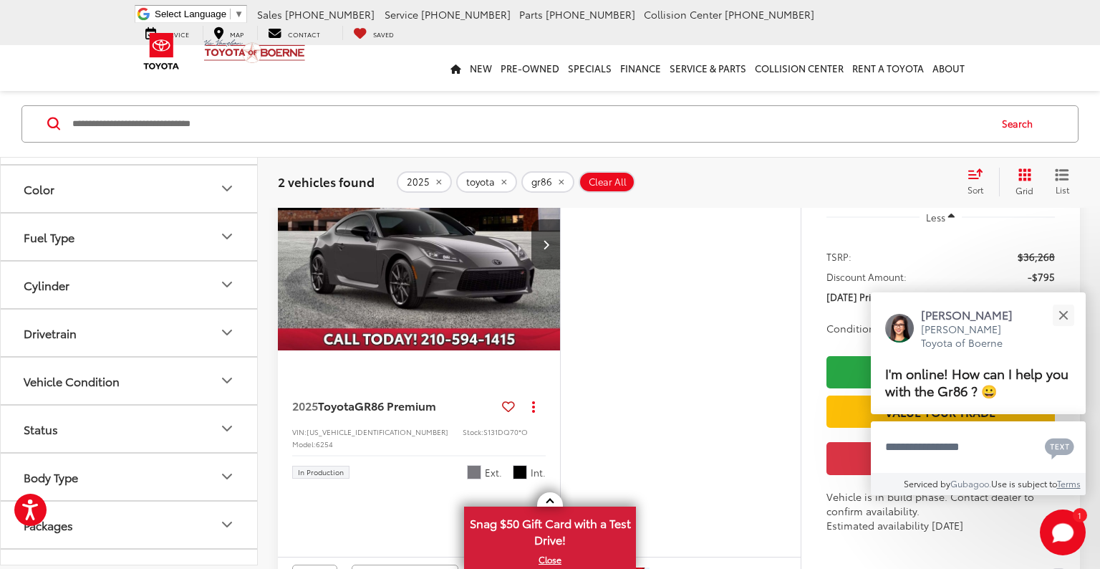
click at [435, 309] on img "2025 Toyota GR86 GR86 Premium 0" at bounding box center [419, 244] width 284 height 213
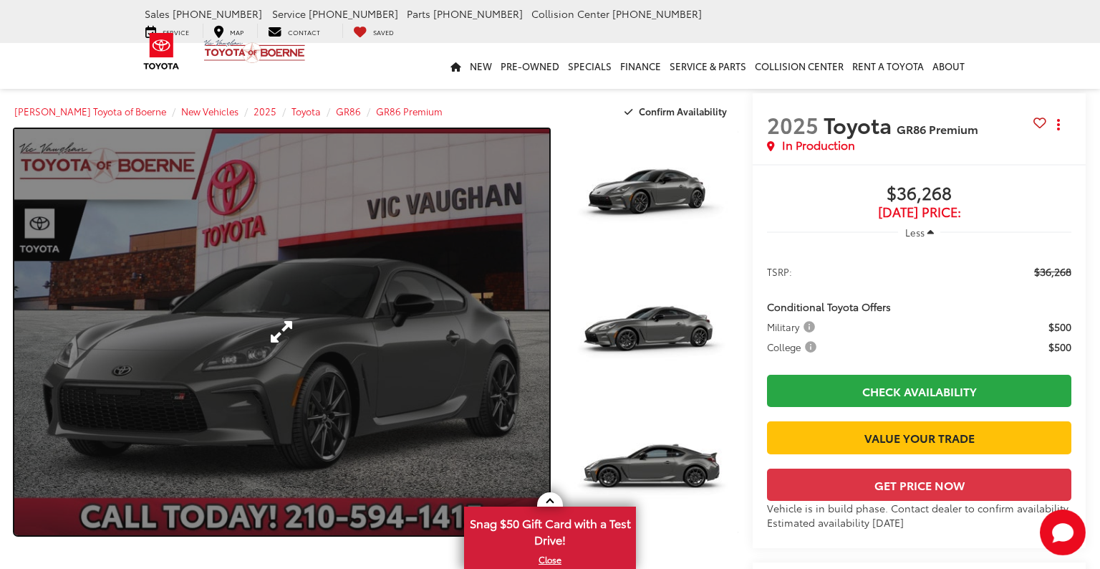
click at [521, 312] on link "Expand Photo 0" at bounding box center [281, 332] width 535 height 406
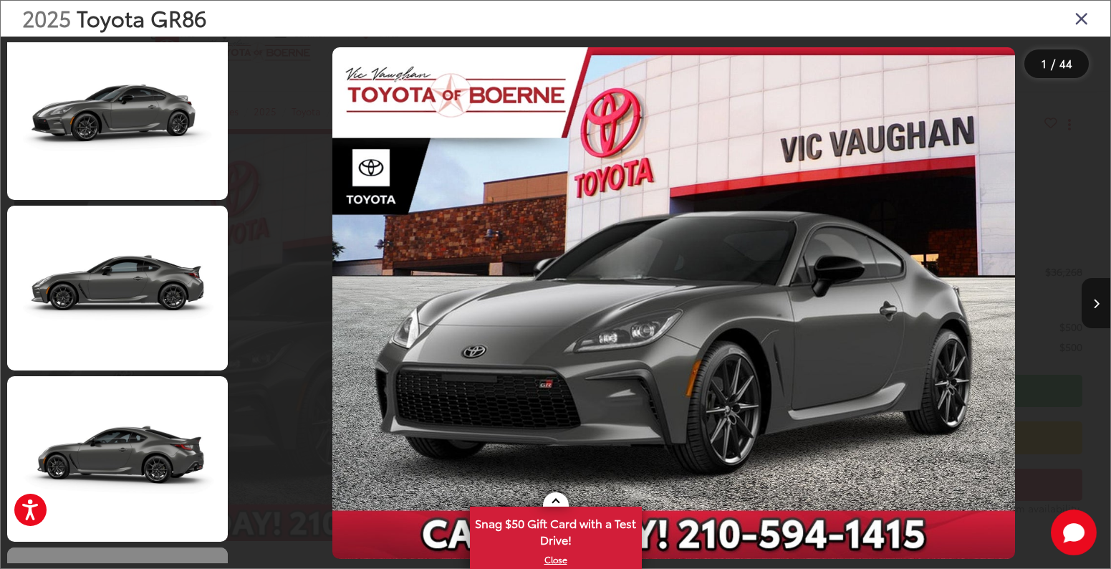
scroll to position [859, 0]
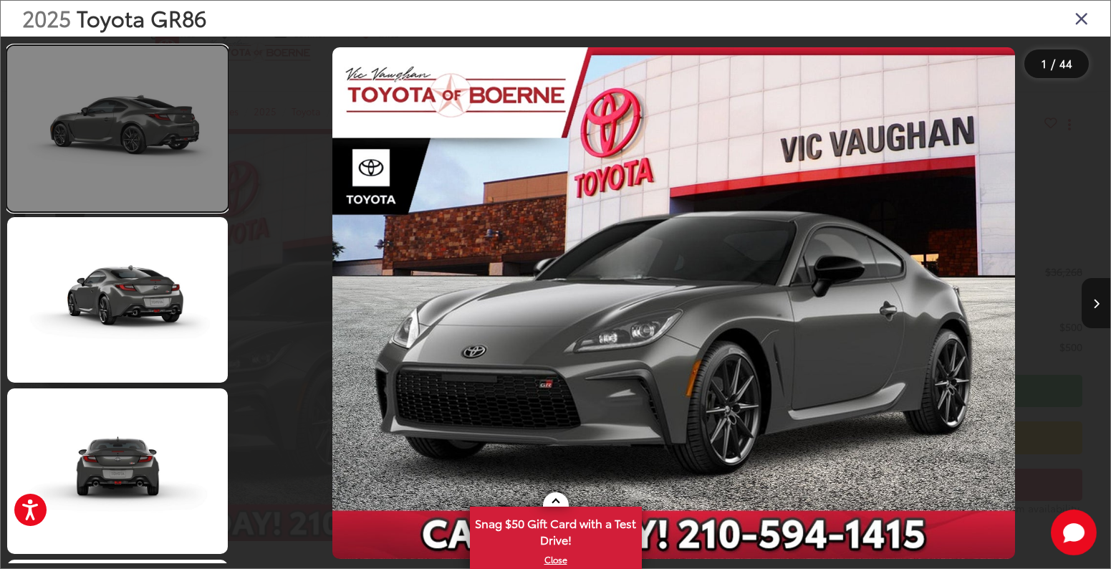
click at [169, 160] on link at bounding box center [117, 128] width 221 height 165
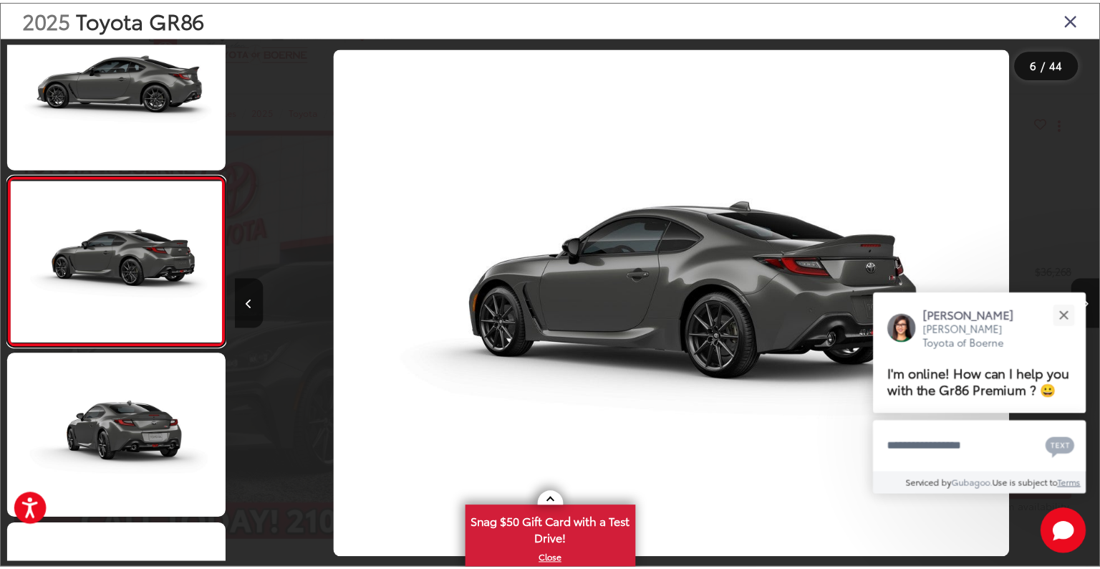
scroll to position [0, 4366]
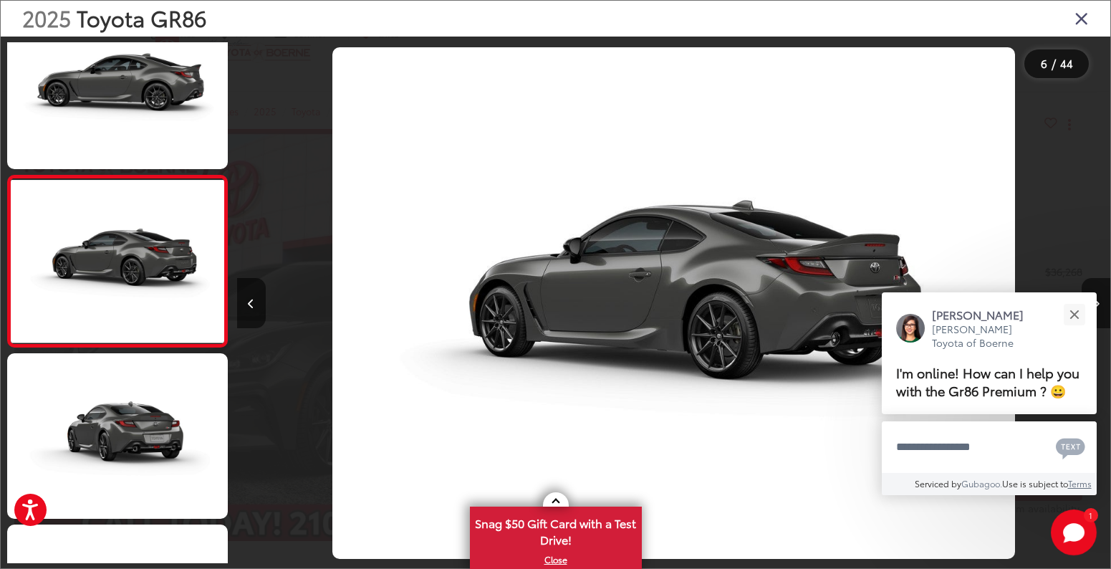
click at [1075, 9] on icon "Close gallery" at bounding box center [1081, 18] width 14 height 19
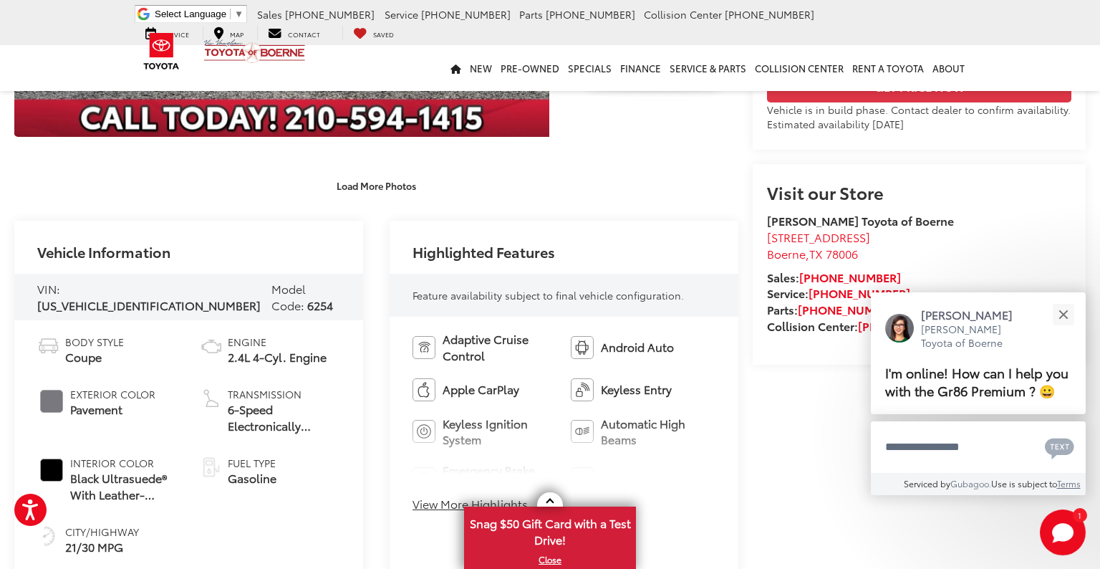
scroll to position [430, 0]
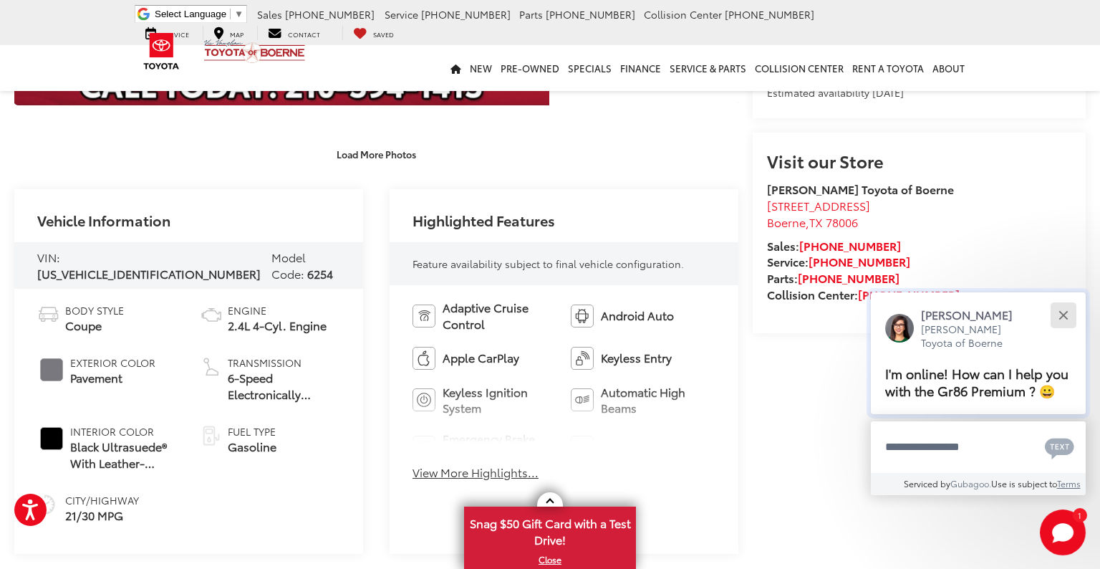
click at [1070, 313] on button "Close" at bounding box center [1063, 314] width 31 height 31
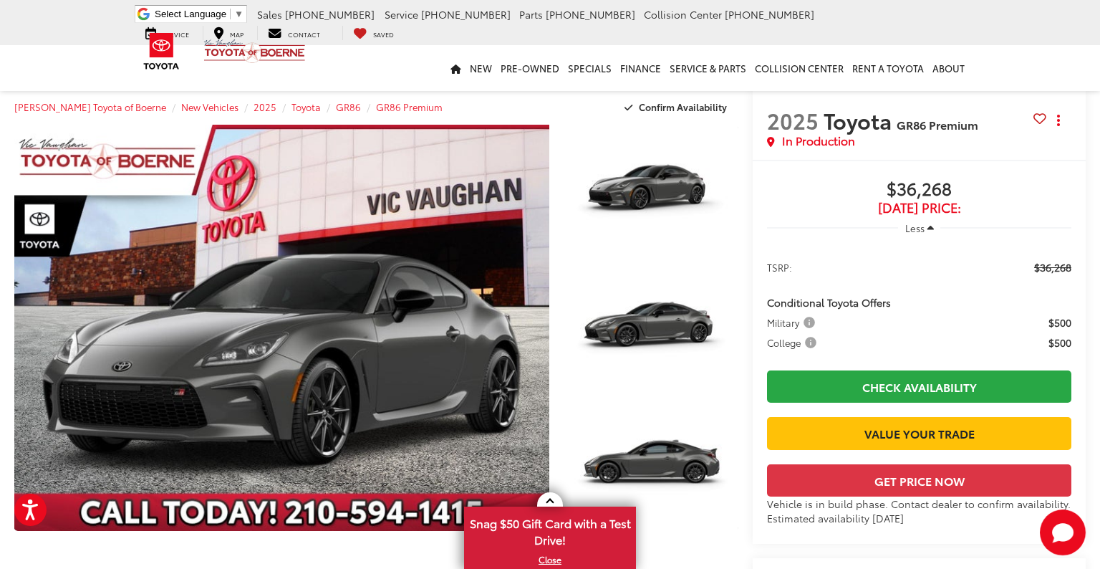
scroll to position [0, 0]
